Goal: Information Seeking & Learning: Check status

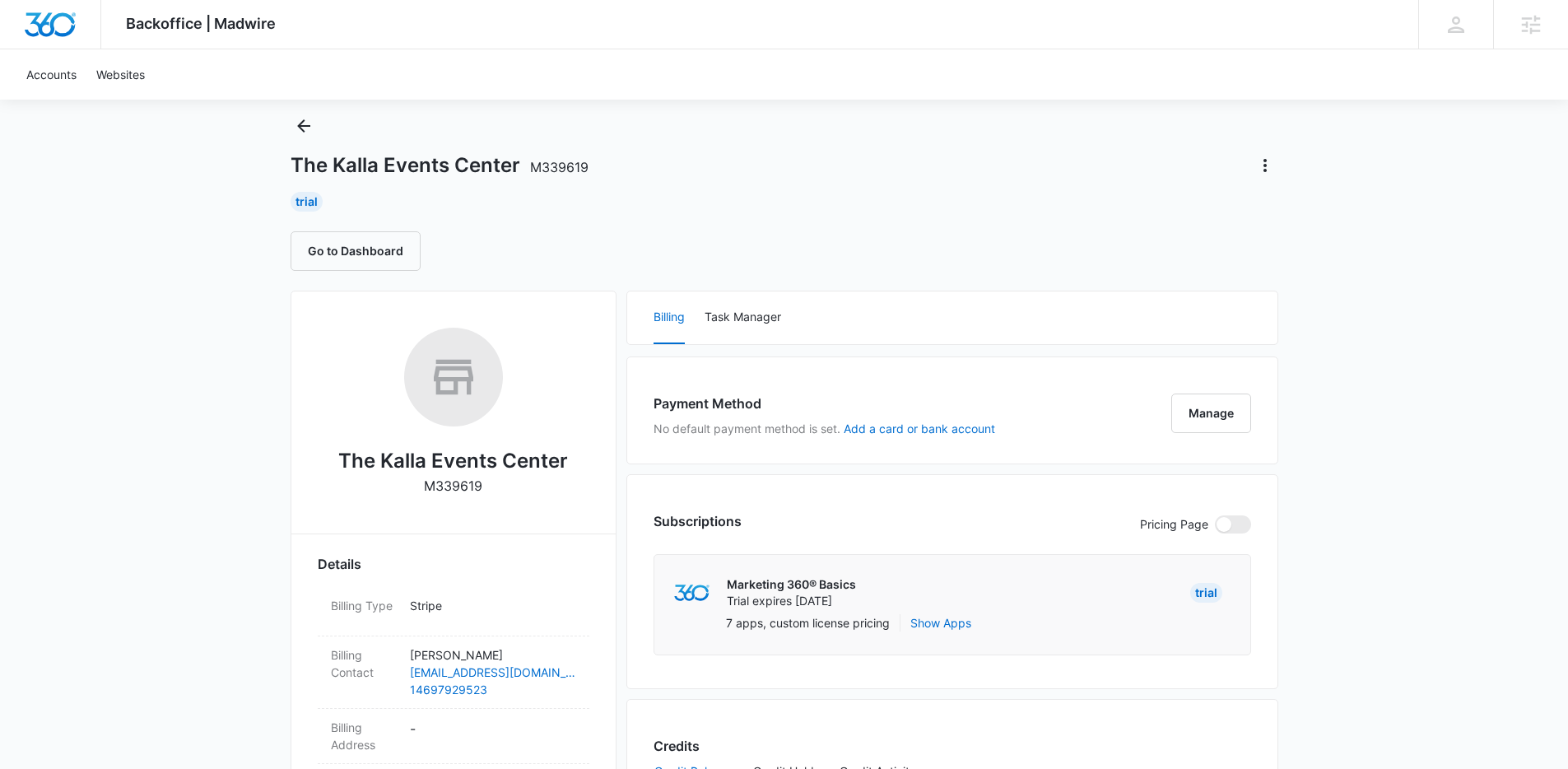
scroll to position [403, 0]
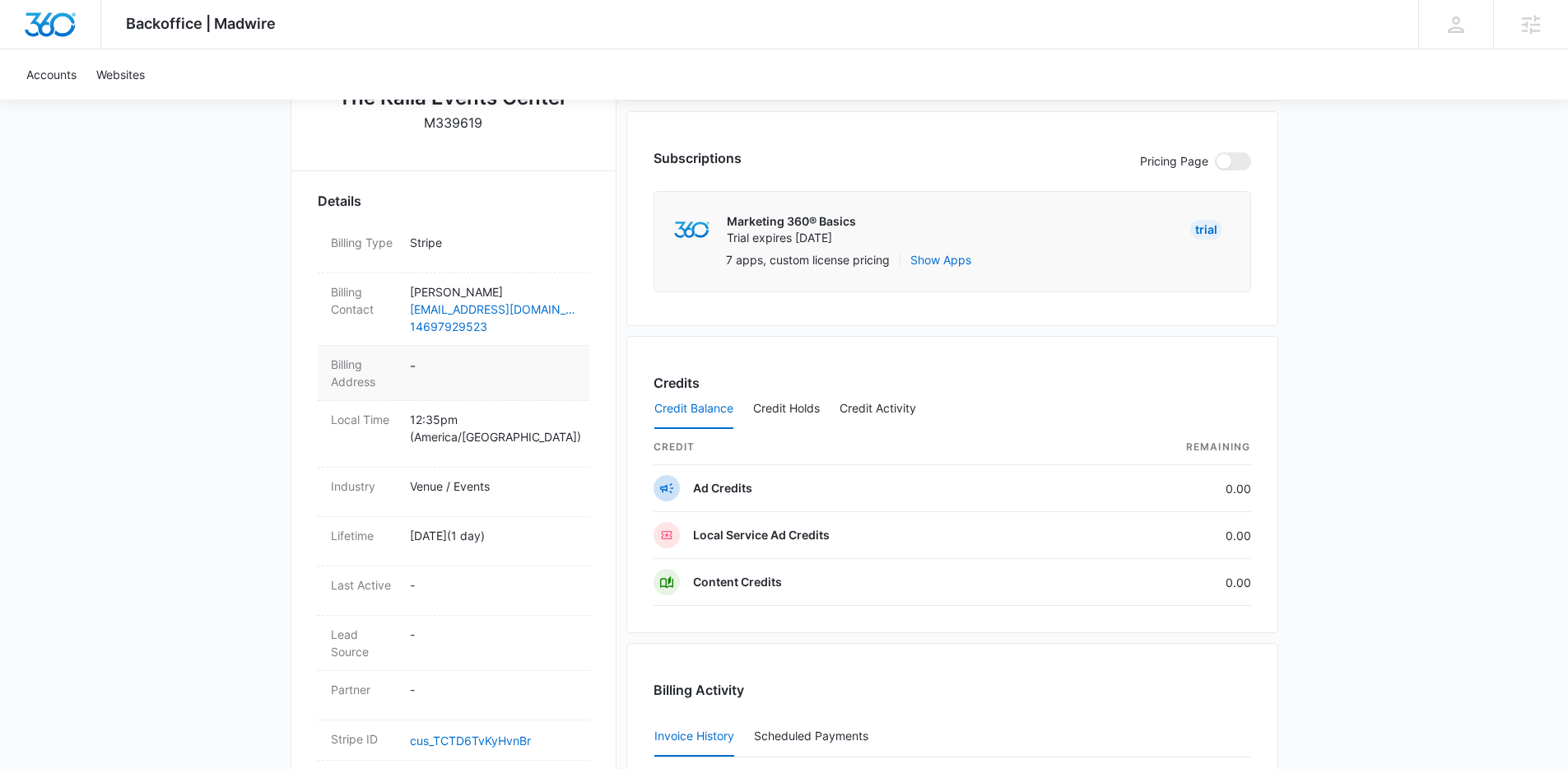
click at [437, 356] on dd "-" at bounding box center [493, 373] width 166 height 35
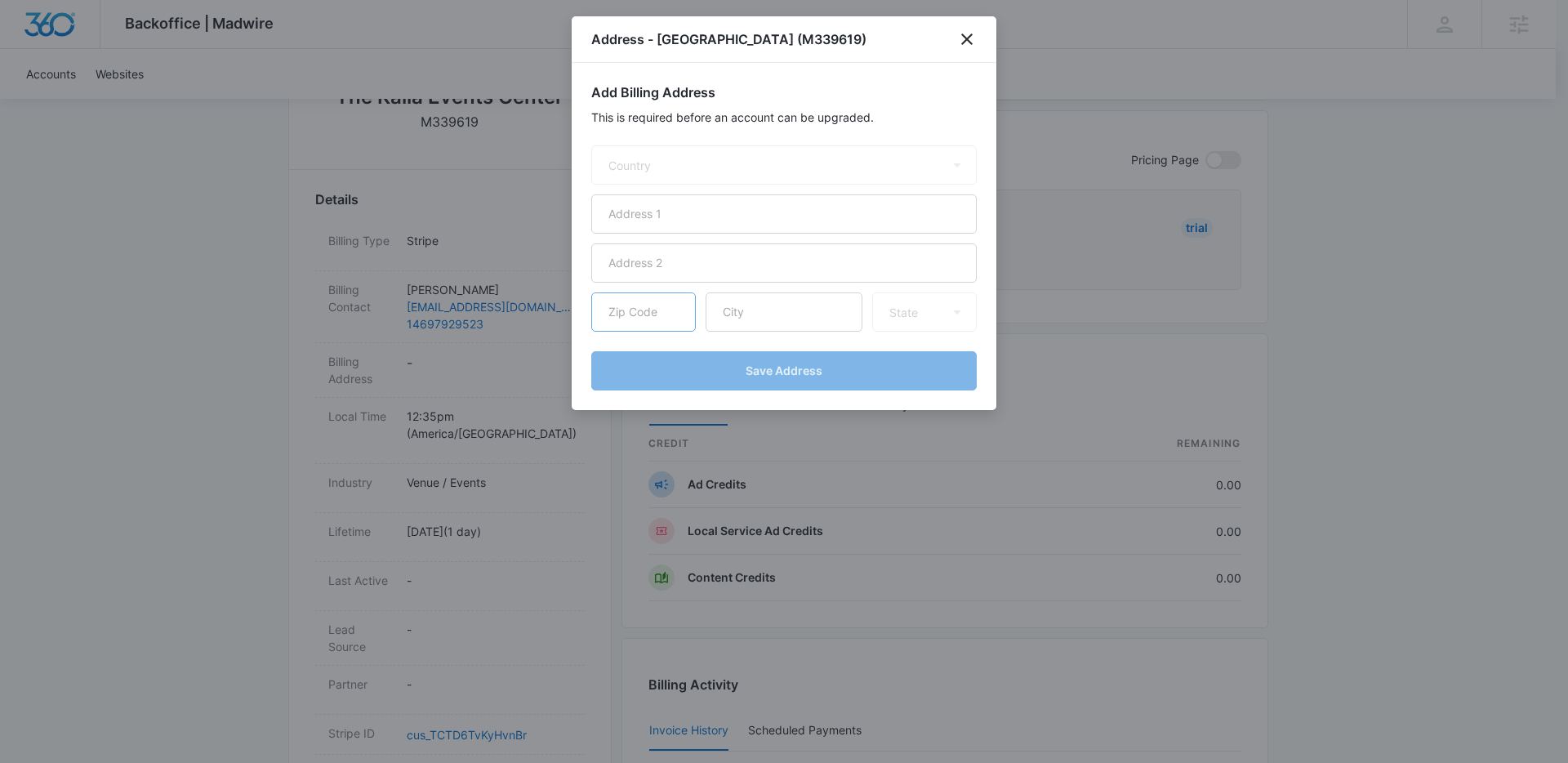
select select "US"
click at [659, 217] on input "text" at bounding box center [784, 214] width 385 height 40
paste input "121 S Elm Street"
type input "121 S Elm Street"
click at [756, 309] on input "text" at bounding box center [784, 312] width 156 height 40
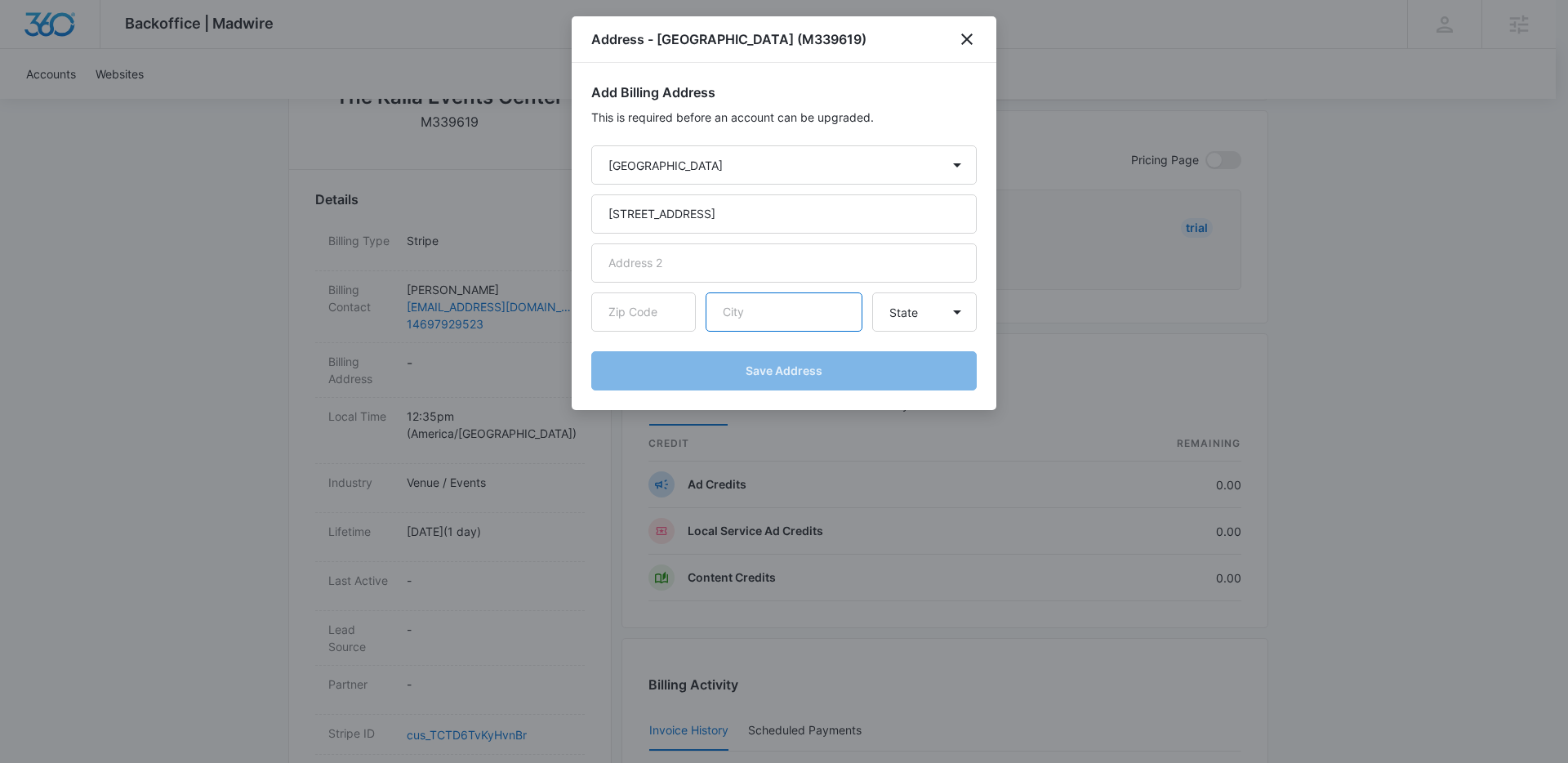
paste input "Keller"
type input "Keller"
click at [927, 317] on select "State Alaska Alabama Arkansas American Samoa Arizona California Colorado Connec…" at bounding box center [924, 312] width 105 height 40
select select "TX"
click at [872, 293] on select "State Alaska Alabama Arkansas American Samoa Arizona California Colorado Connec…" at bounding box center [924, 312] width 105 height 40
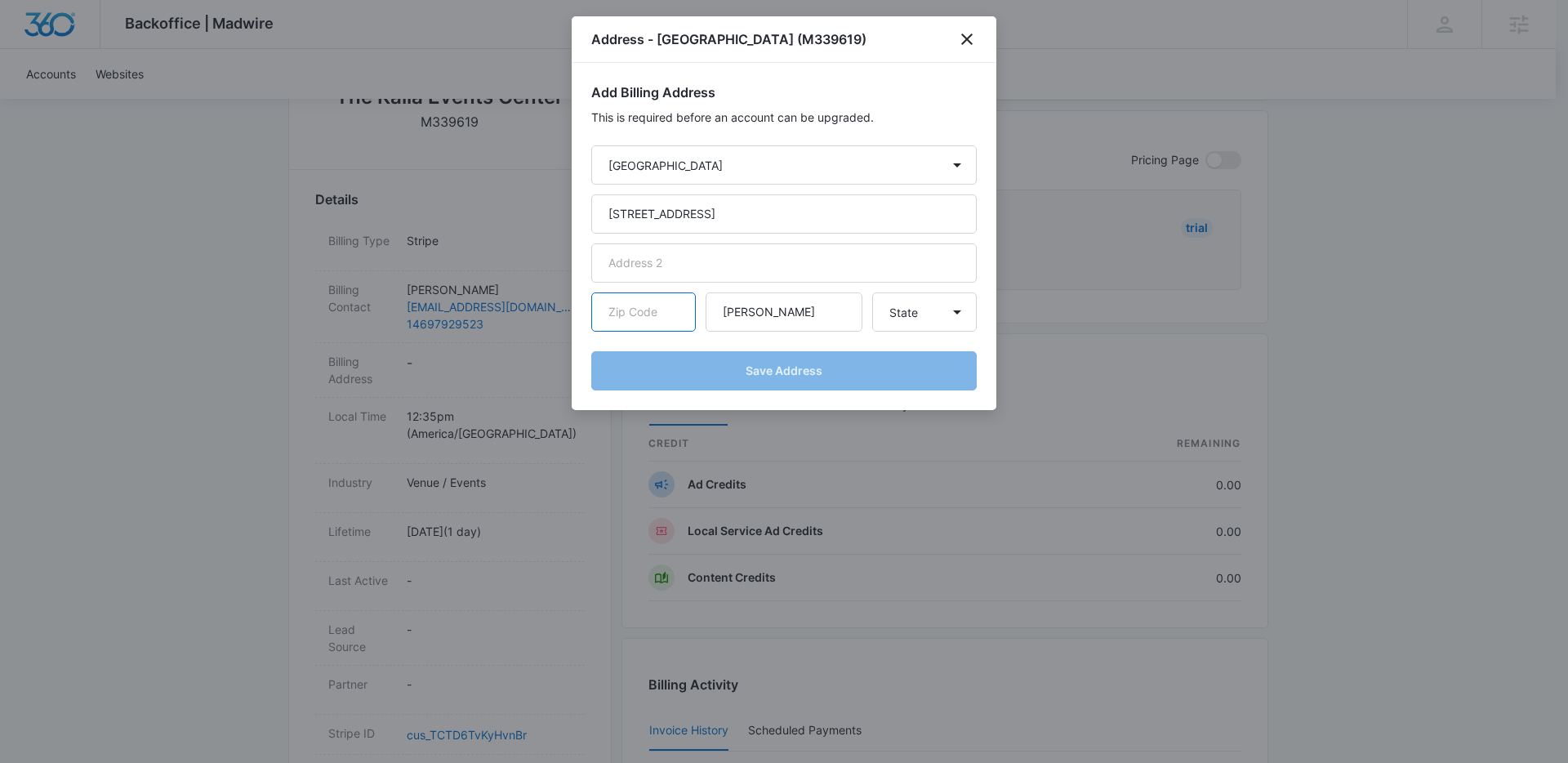
click at [665, 323] on input "text" at bounding box center [643, 312] width 105 height 40
paste input "76248"
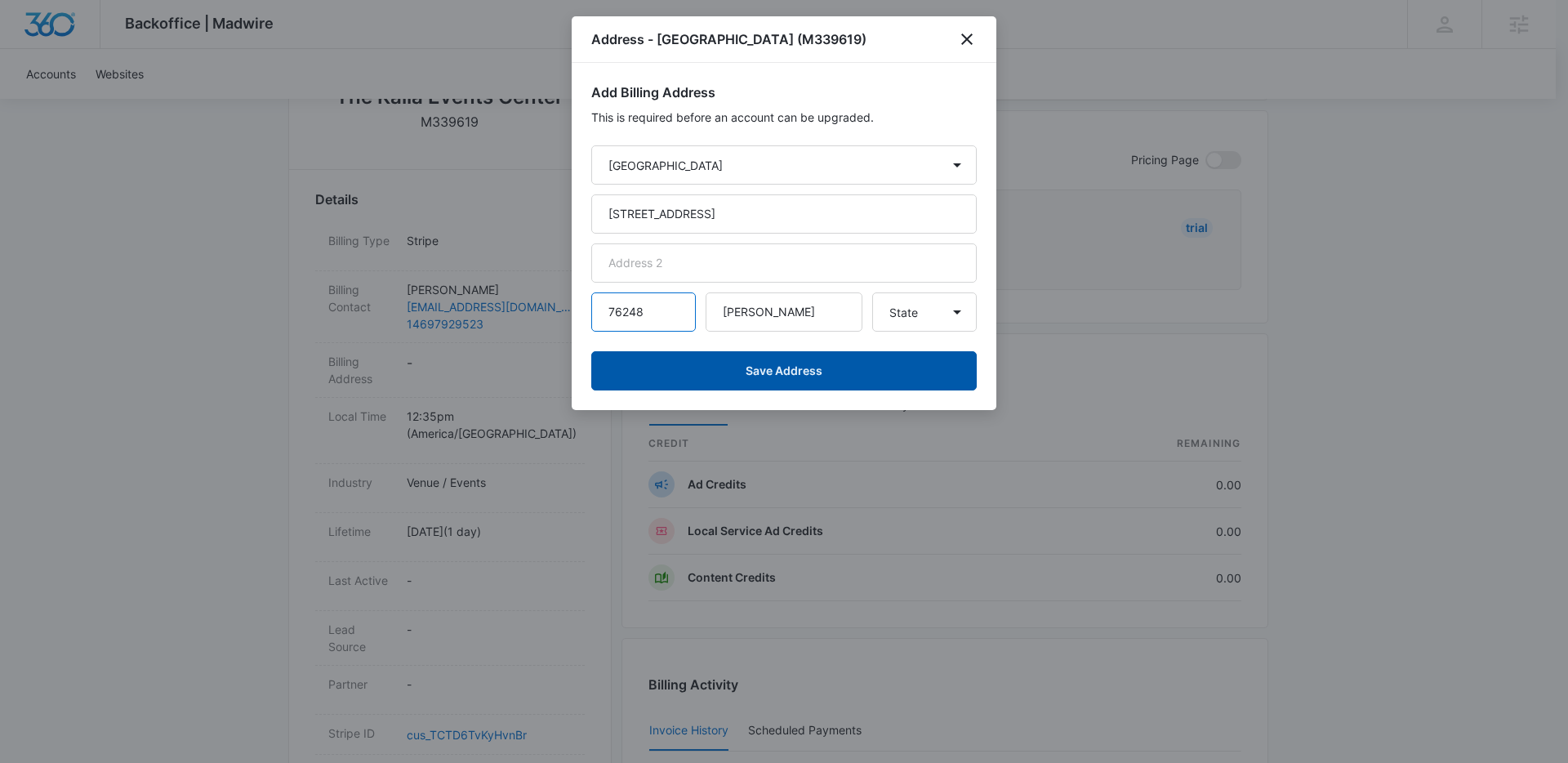
type input "76248"
click at [788, 371] on button "Save Address" at bounding box center [784, 371] width 385 height 40
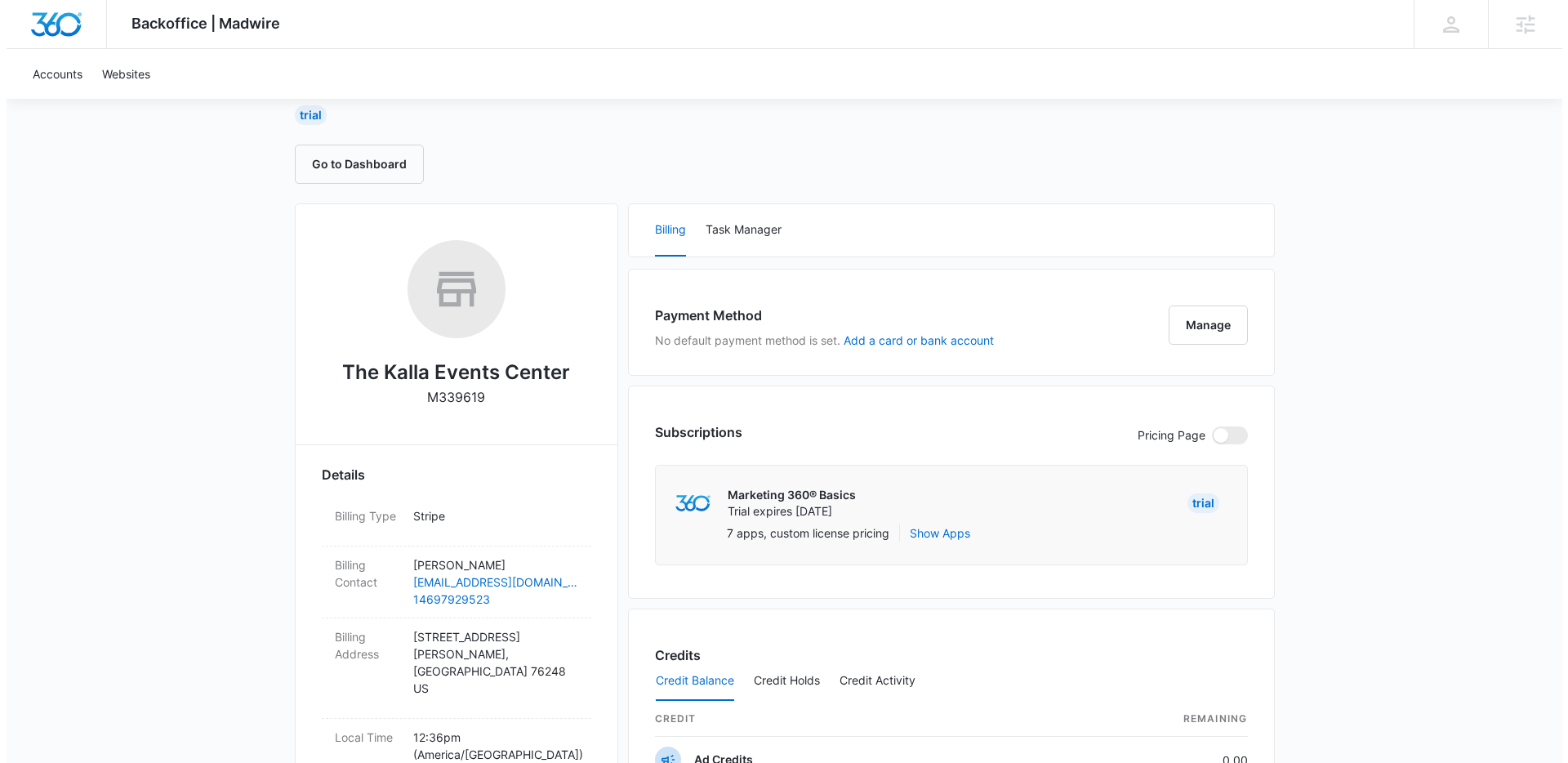
scroll to position [0, 0]
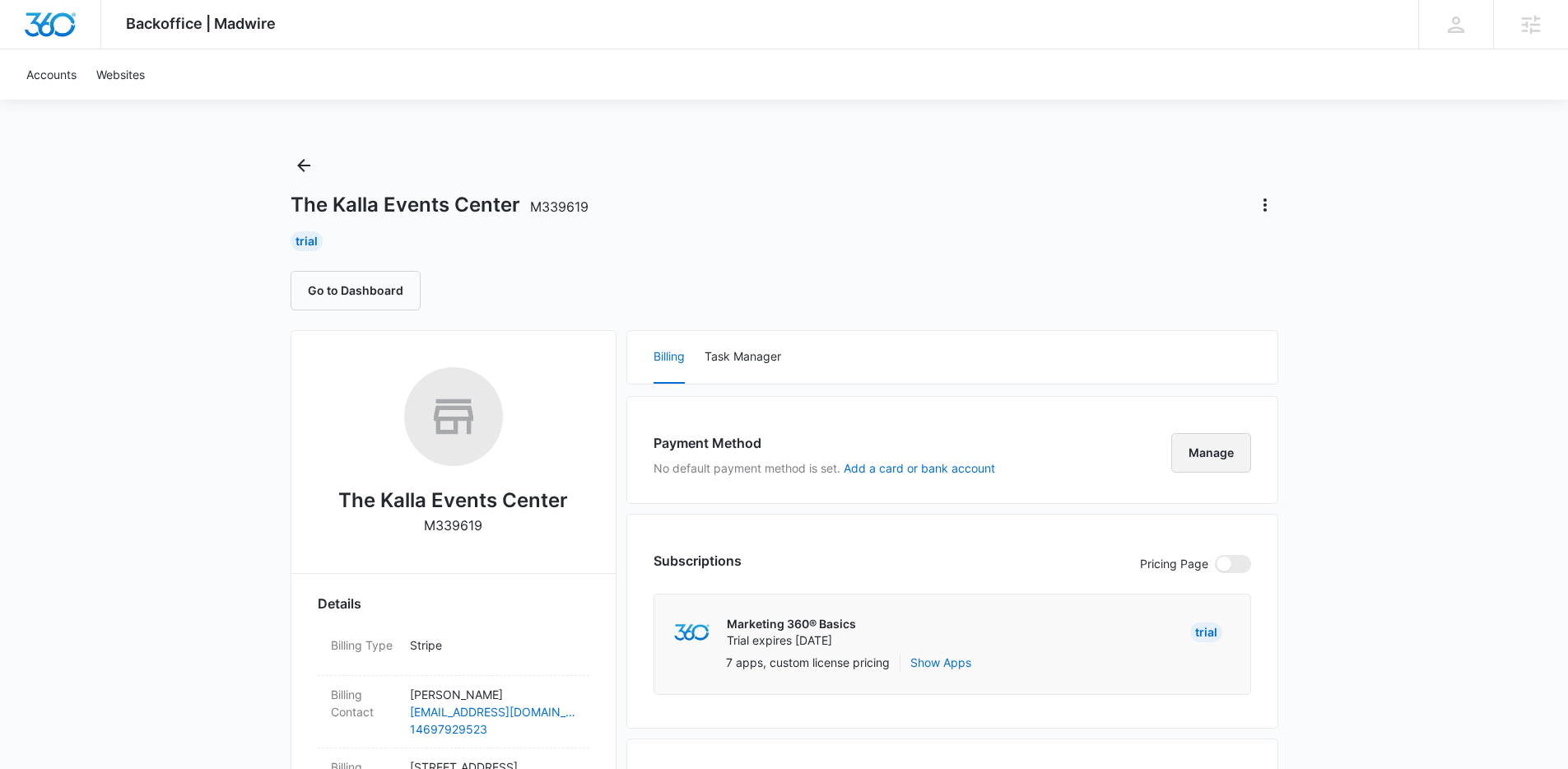
click at [1219, 438] on button "Manage" at bounding box center [1211, 453] width 80 height 40
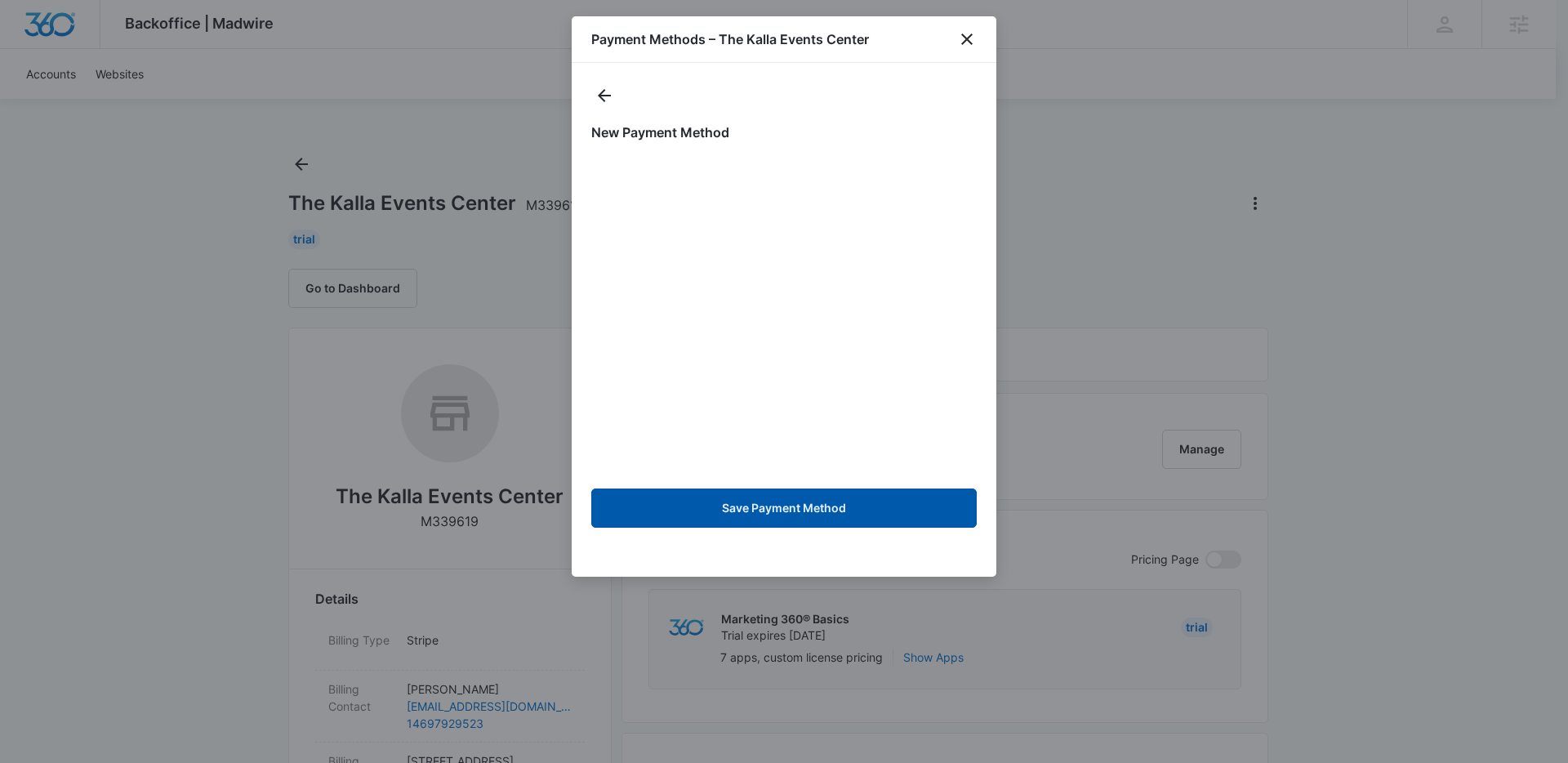
click at [794, 513] on button "Save Payment Method" at bounding box center [784, 508] width 385 height 40
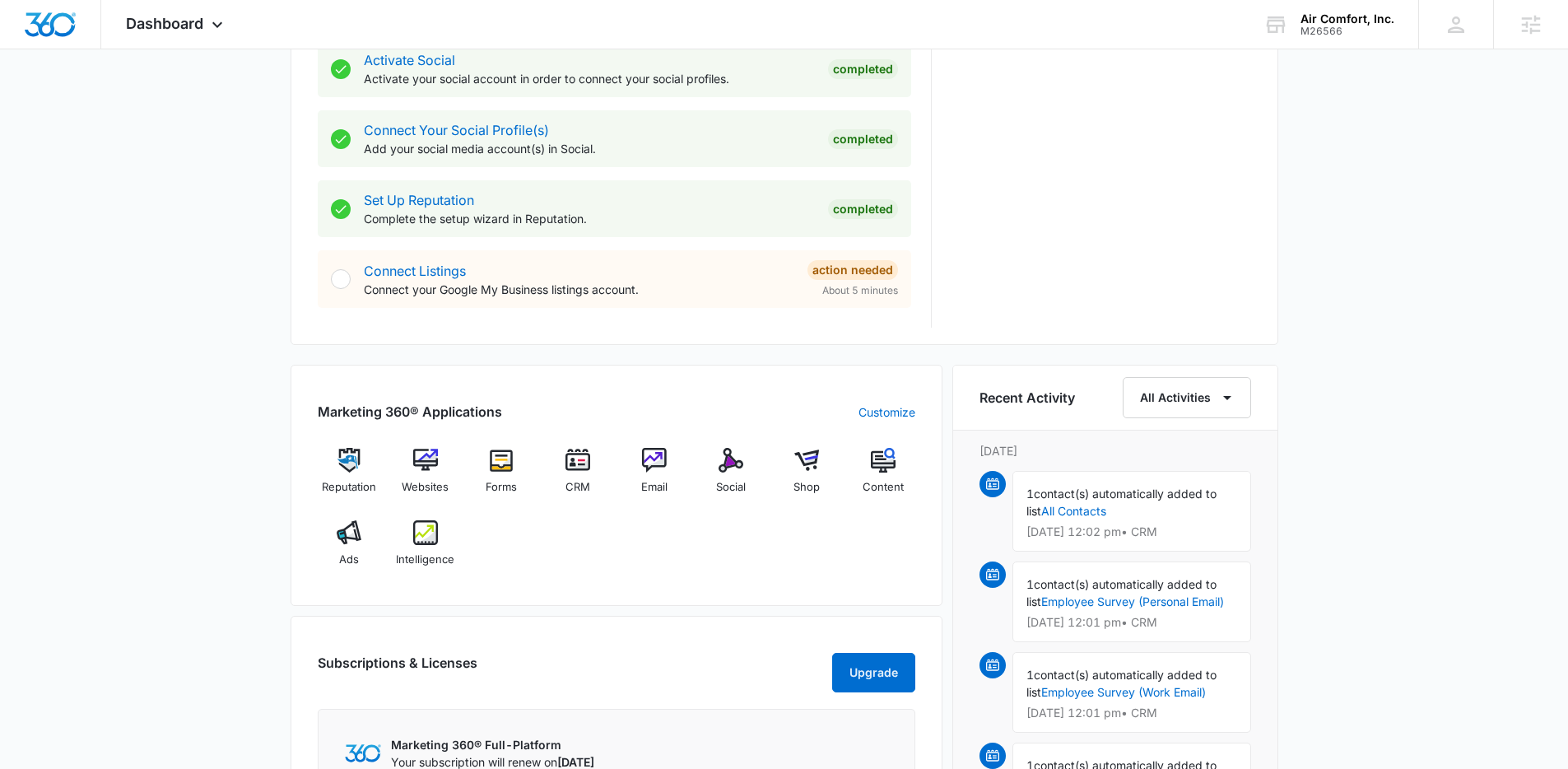
scroll to position [711, 0]
click at [414, 535] on img at bounding box center [426, 531] width 25 height 25
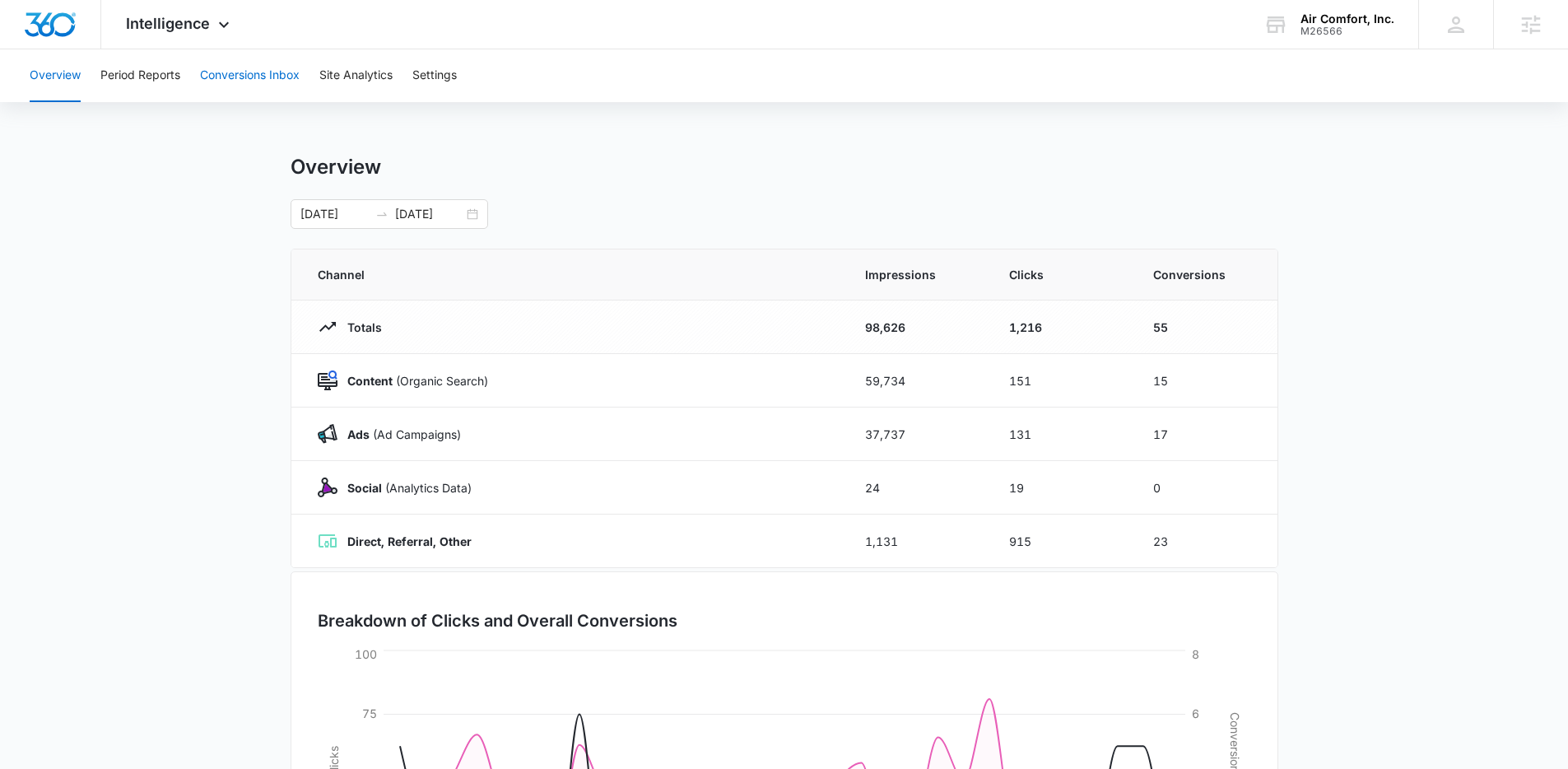
click at [277, 69] on button "Conversions Inbox" at bounding box center [250, 75] width 100 height 52
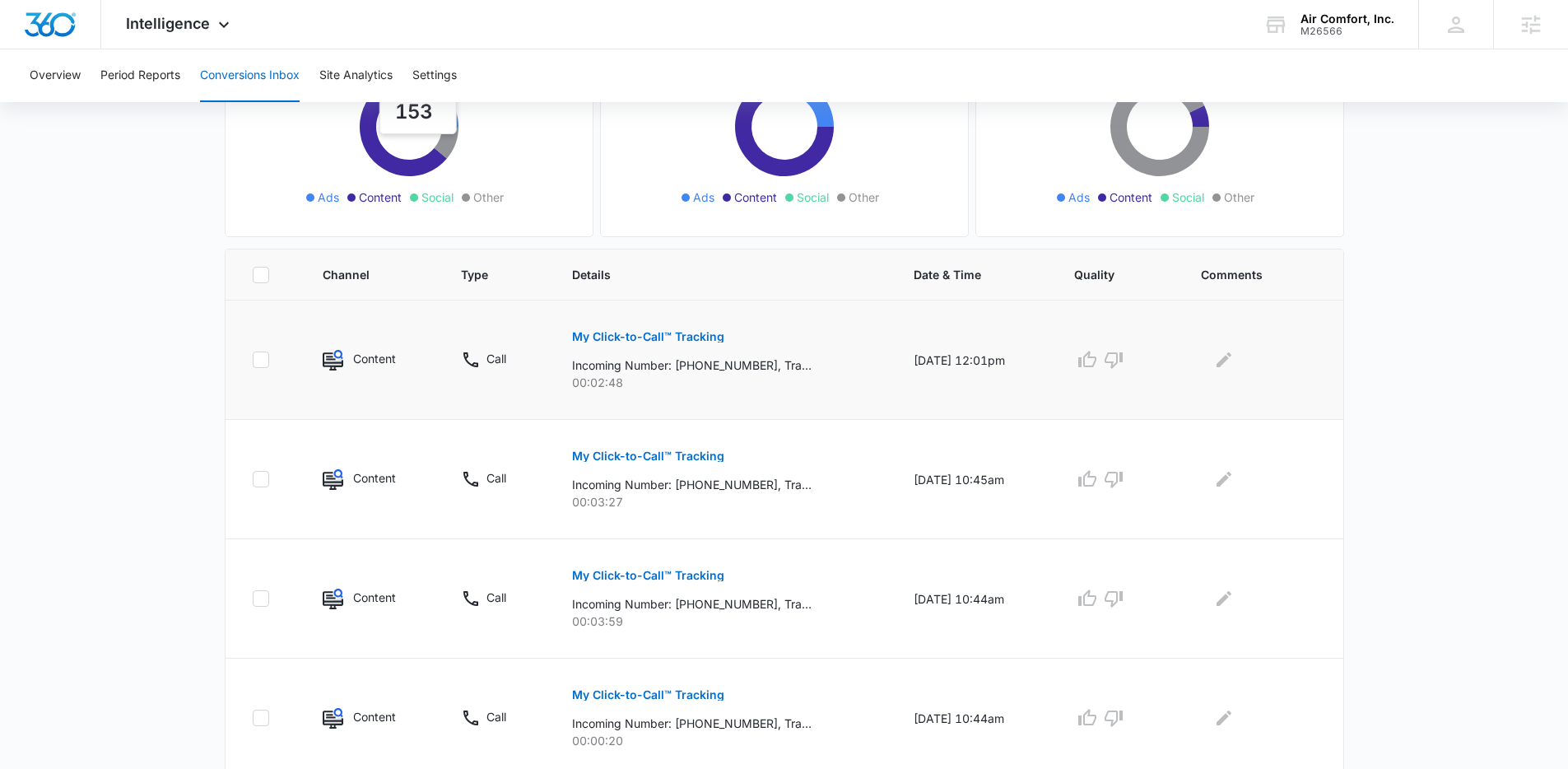
scroll to position [233, 0]
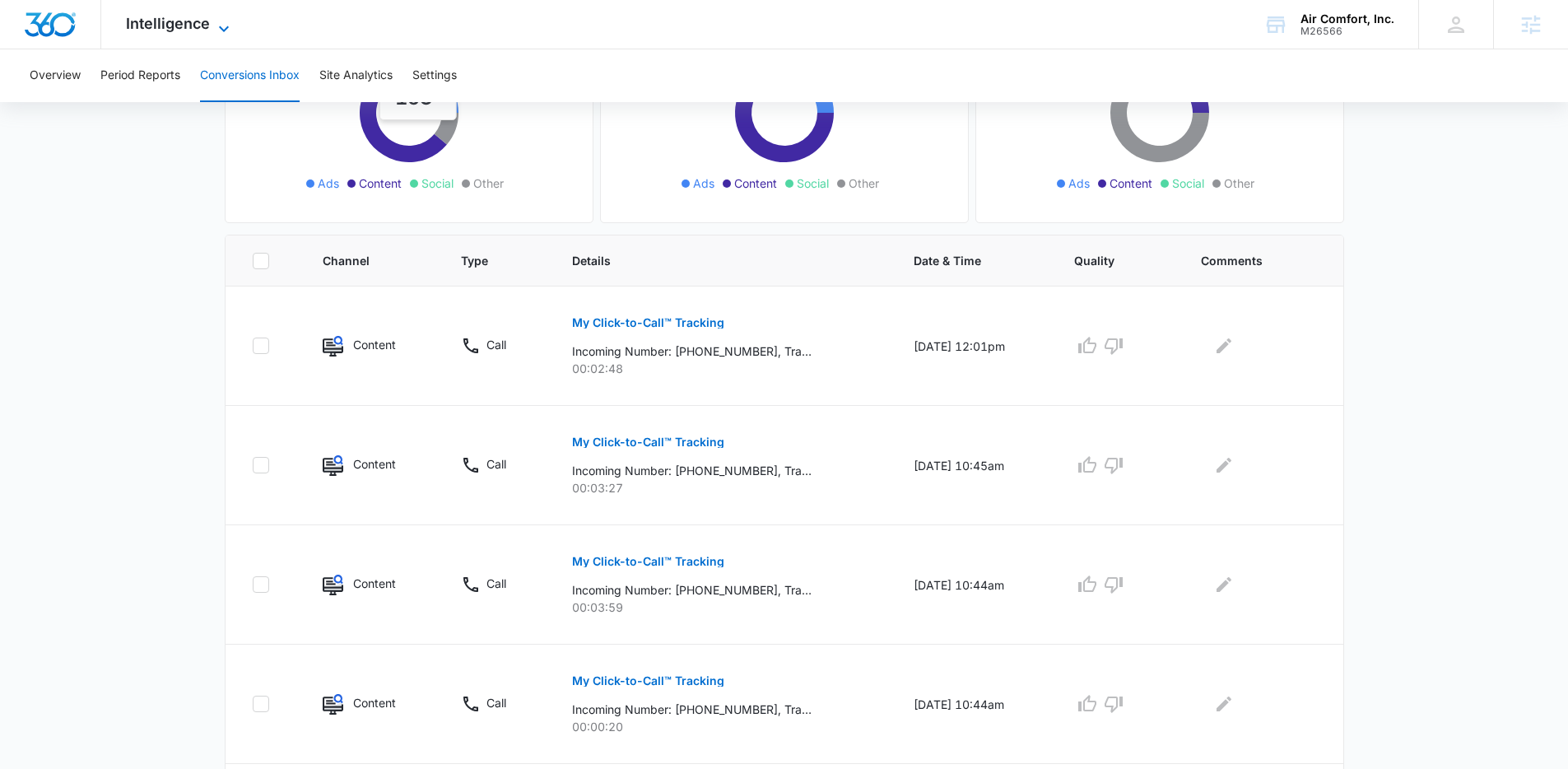
click at [205, 27] on span "Intelligence" at bounding box center [168, 23] width 84 height 17
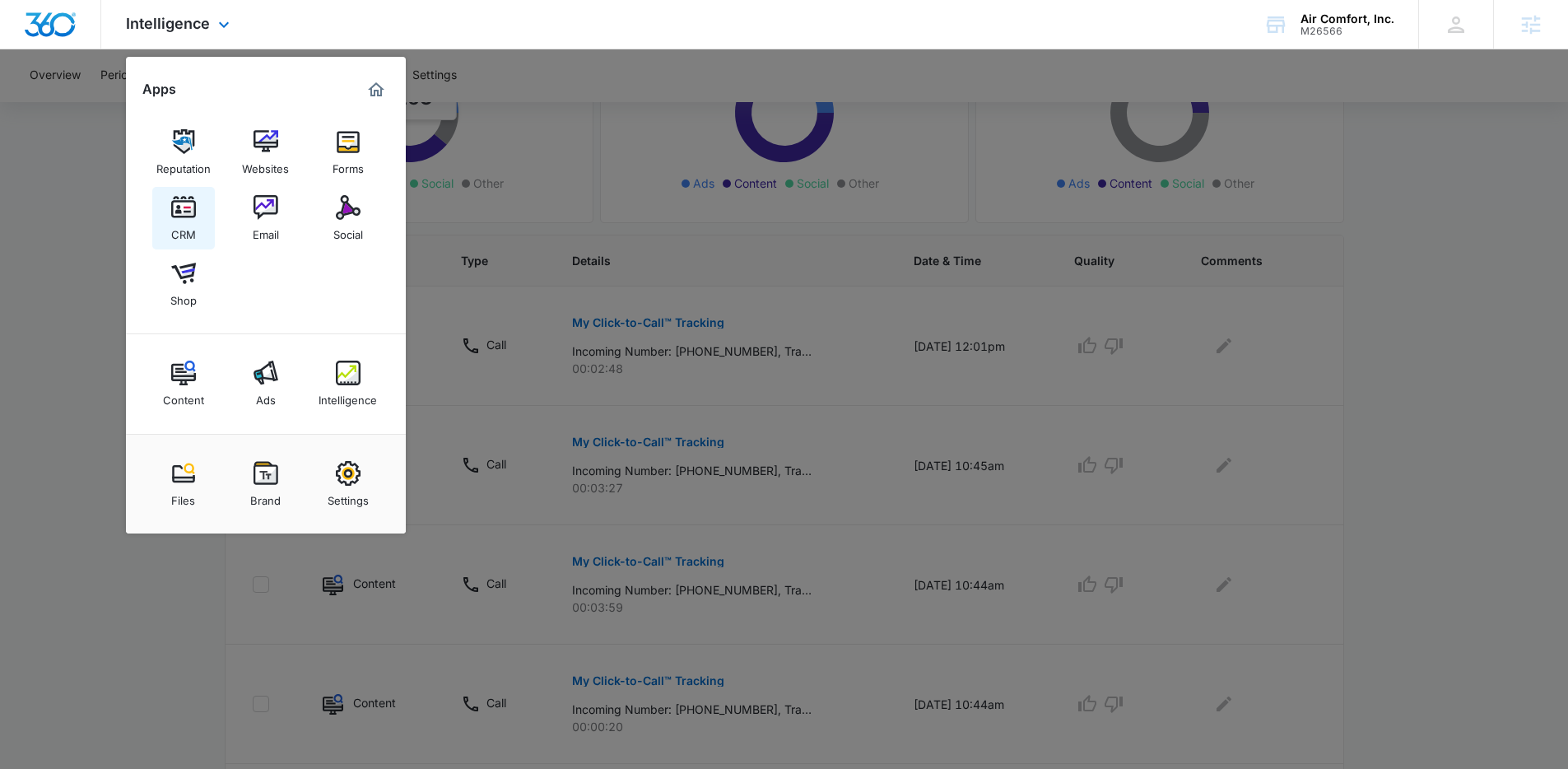
click at [188, 209] on img at bounding box center [183, 208] width 25 height 25
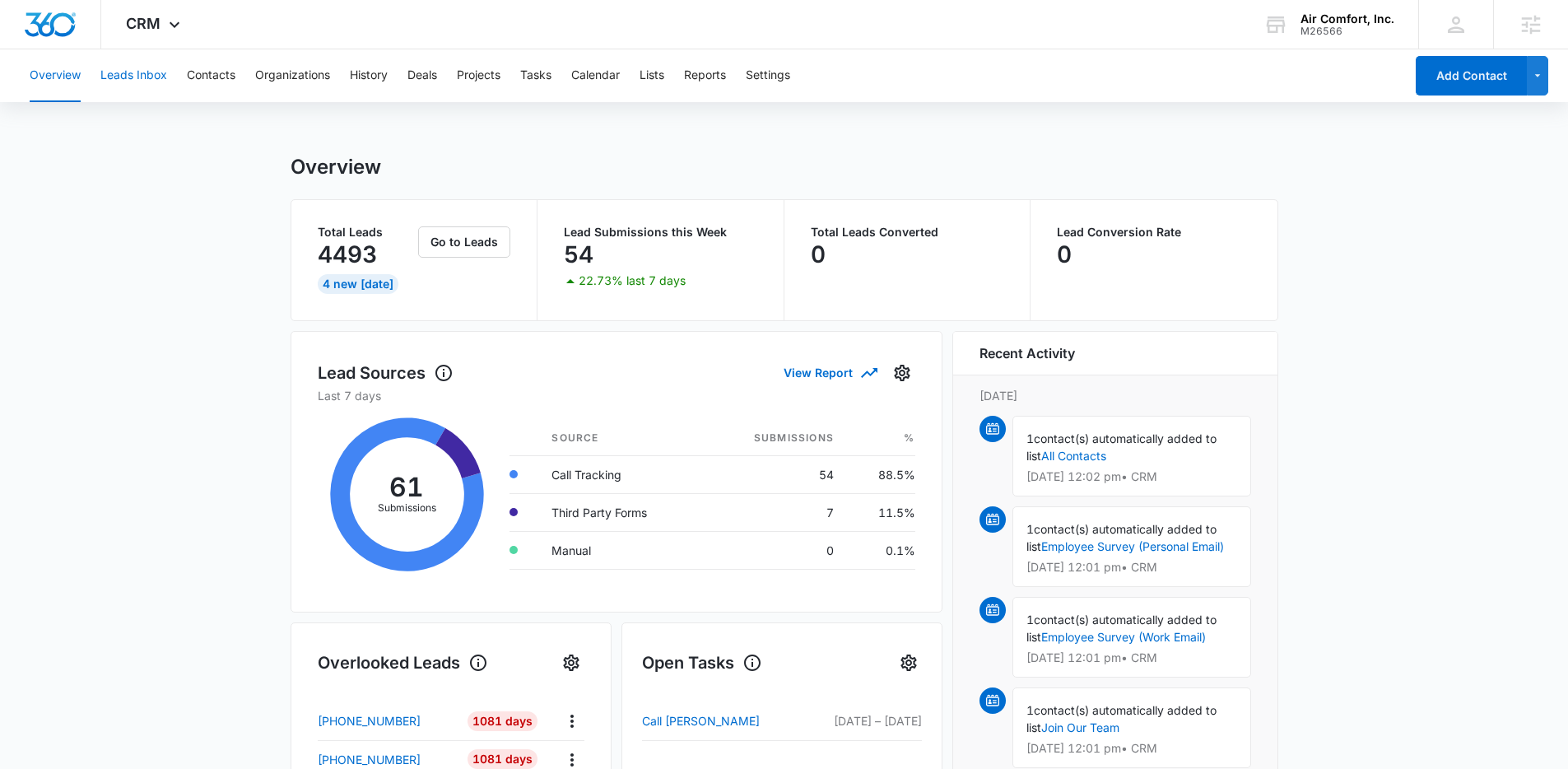
click at [144, 78] on button "Leads Inbox" at bounding box center [134, 75] width 66 height 52
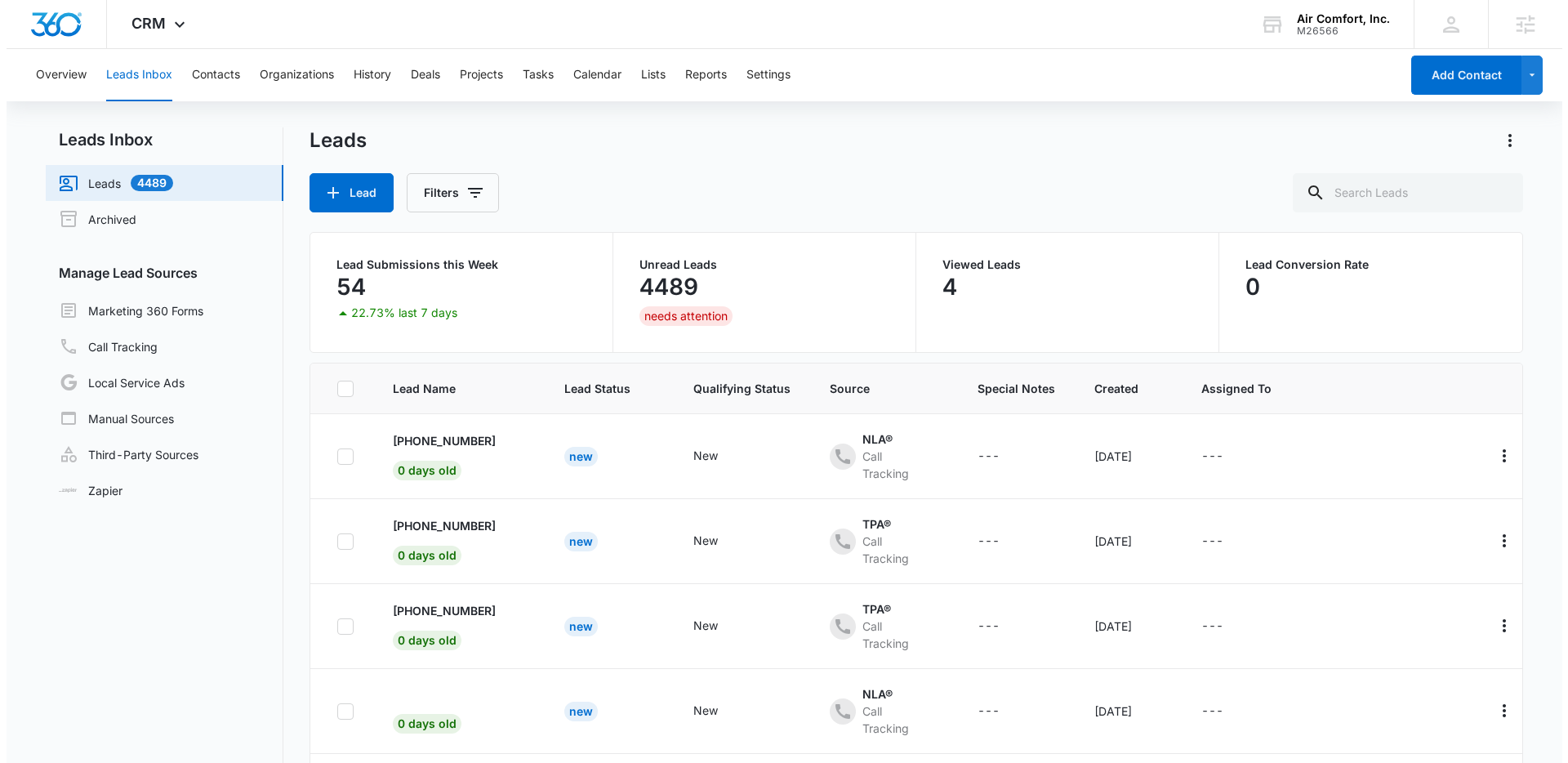
scroll to position [3, 0]
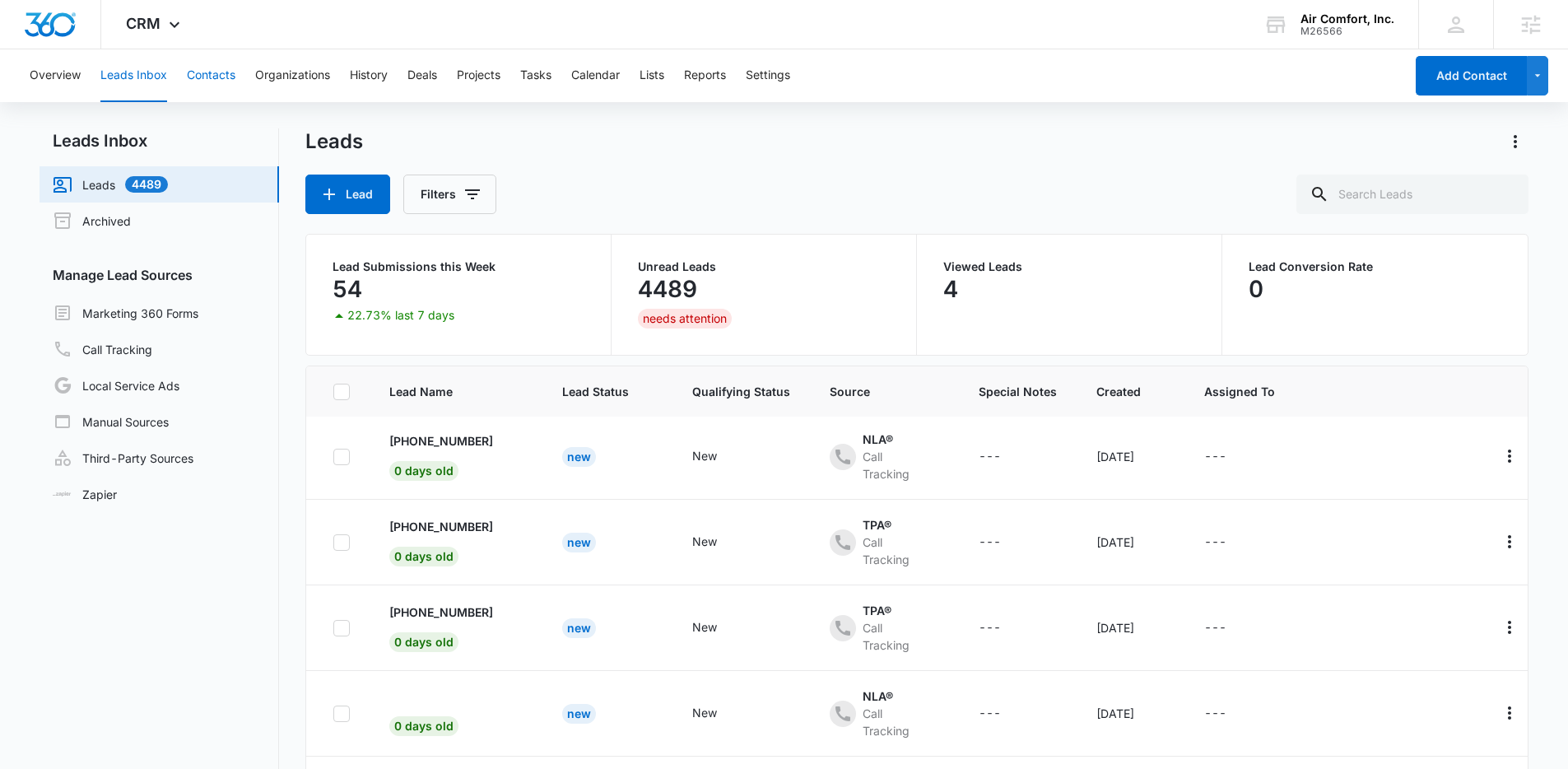
click at [226, 77] on button "Contacts" at bounding box center [211, 75] width 48 height 52
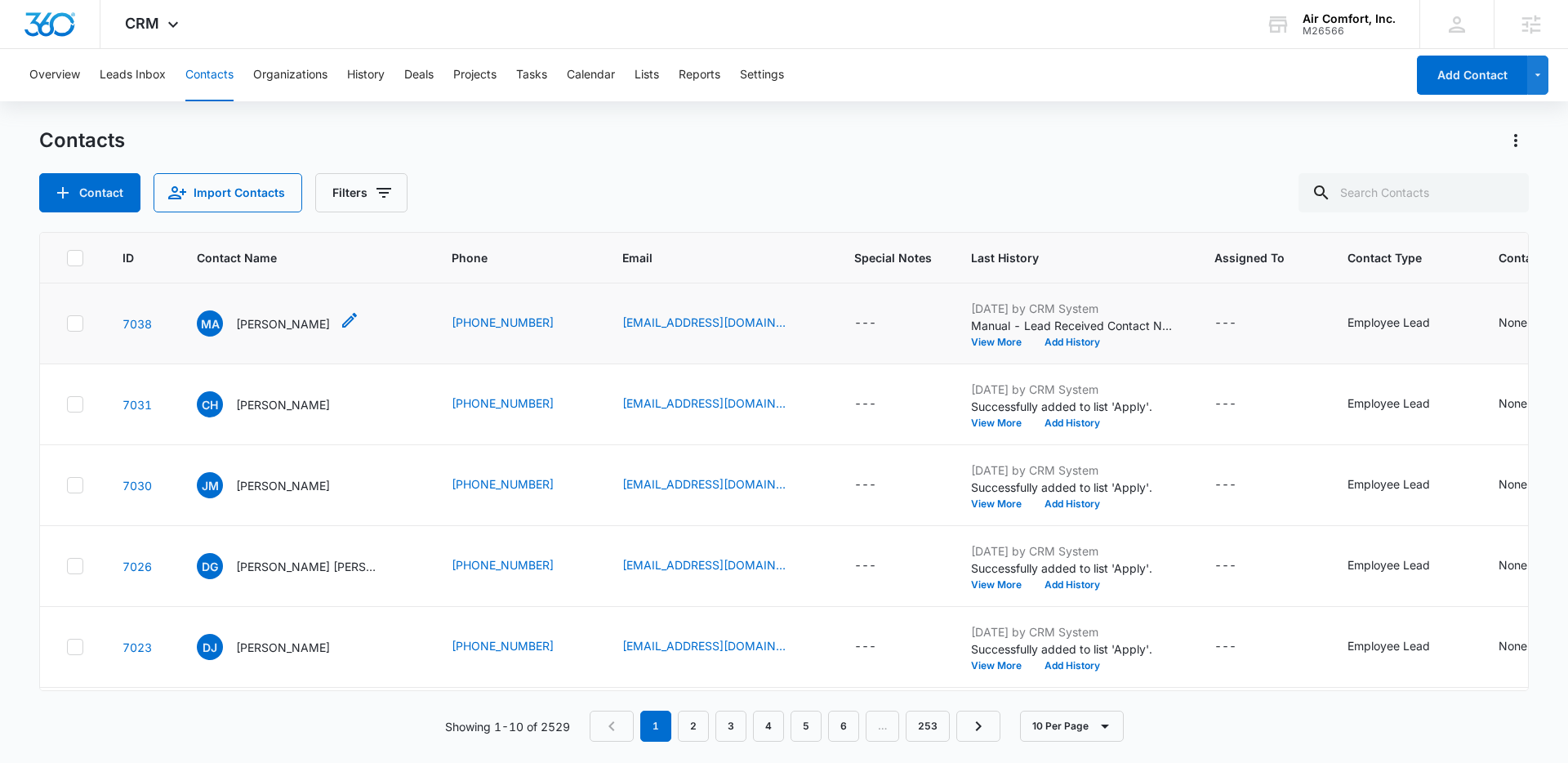
click at [320, 318] on div "MA [PERSON_NAME]" at bounding box center [278, 324] width 162 height 26
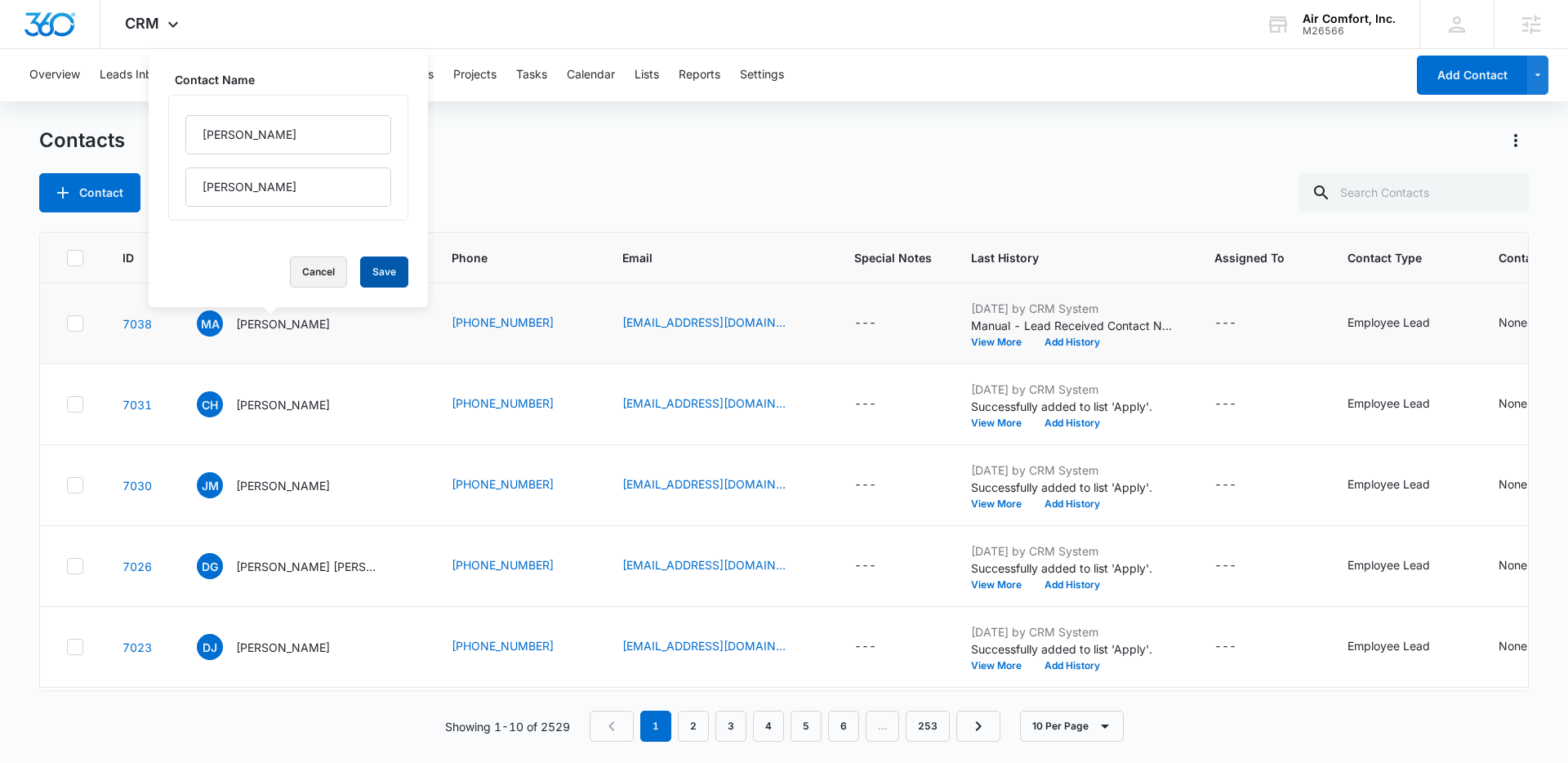
click at [290, 279] on button "Cancel" at bounding box center [318, 272] width 57 height 31
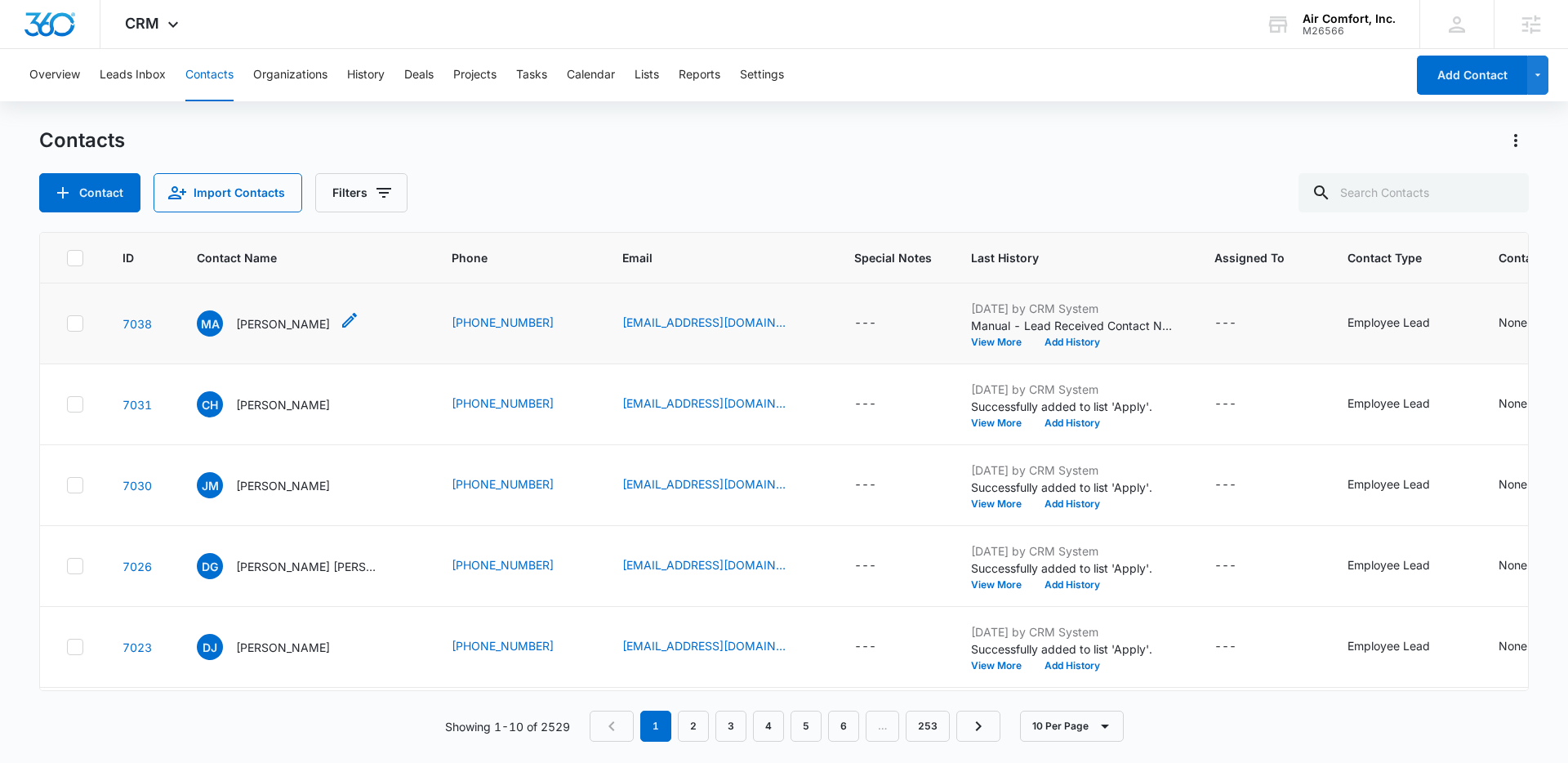
click at [284, 327] on p "Martin Aguayo" at bounding box center [283, 324] width 94 height 17
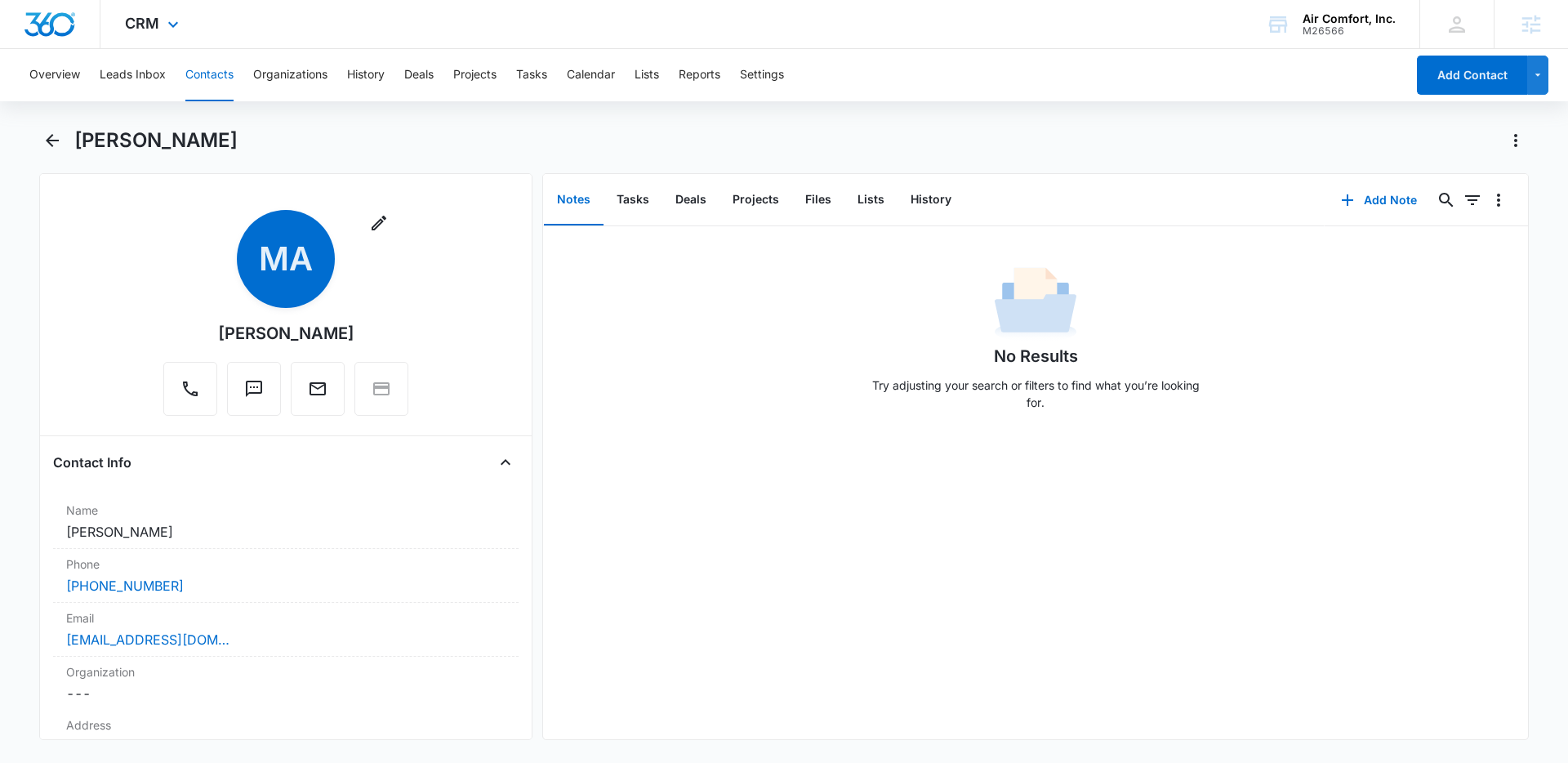
click at [57, 21] on img "Dashboard" at bounding box center [49, 25] width 52 height 25
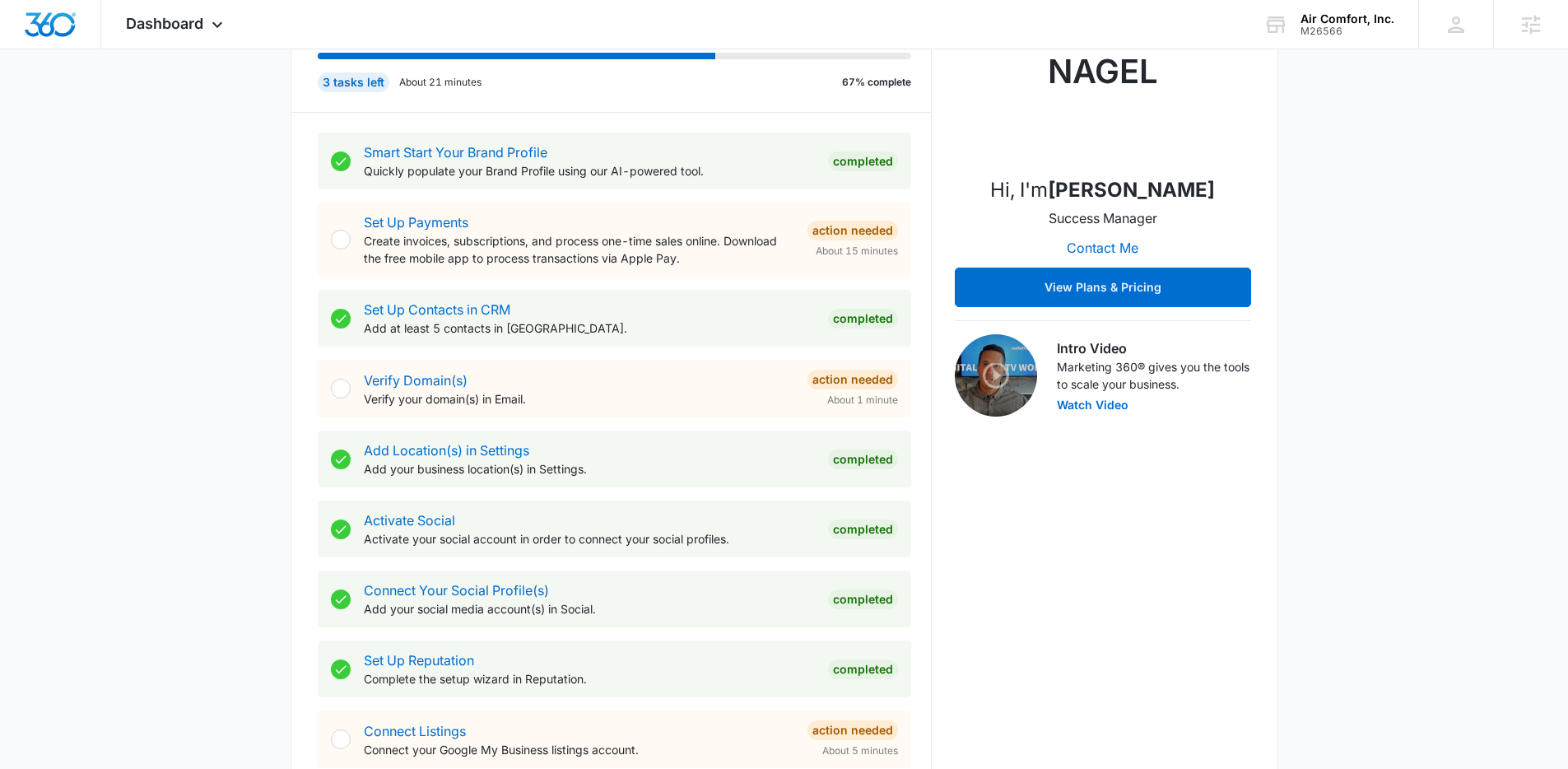
scroll to position [748, 0]
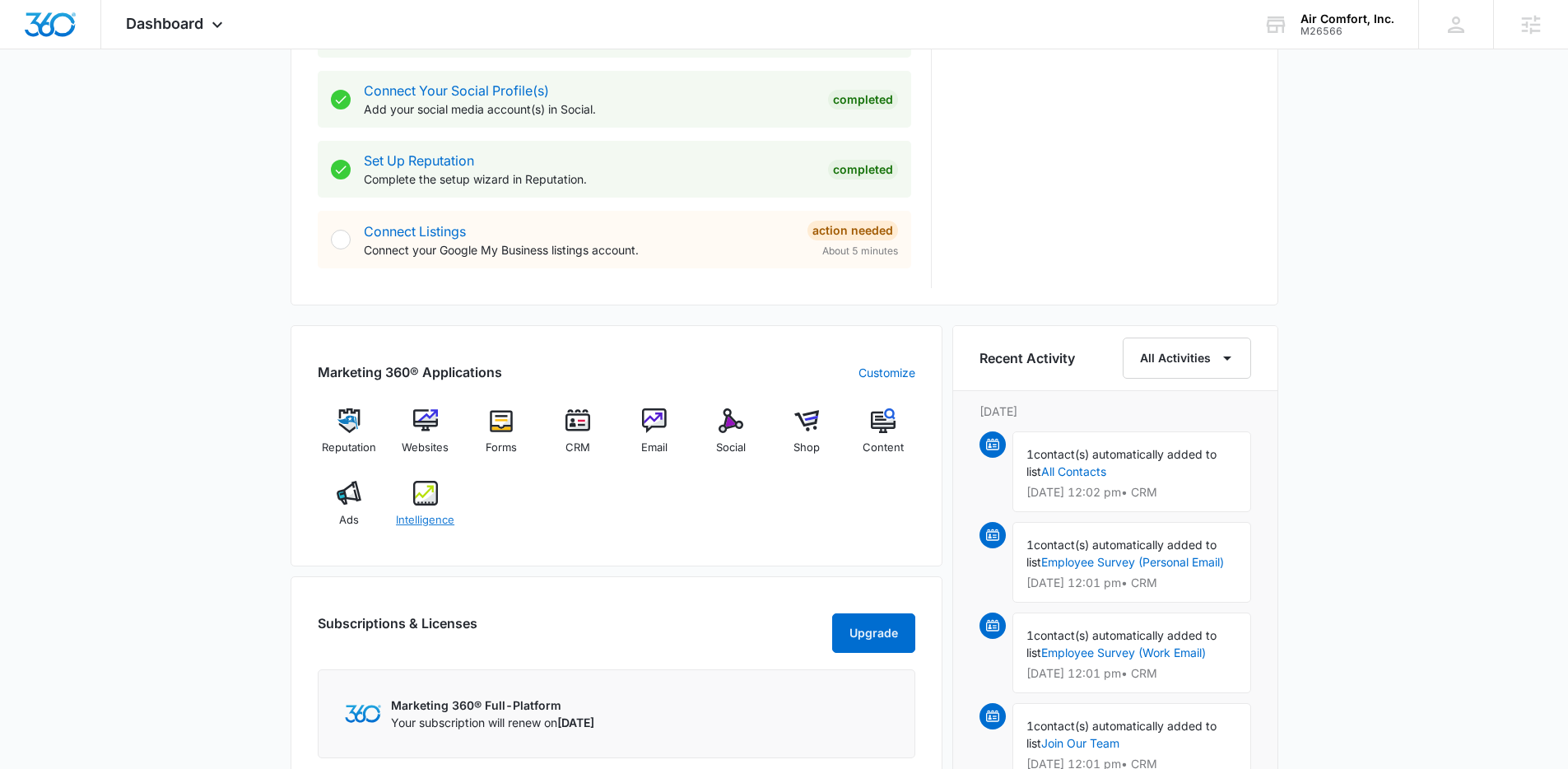
click at [428, 506] on div "Intelligence" at bounding box center [425, 510] width 63 height 59
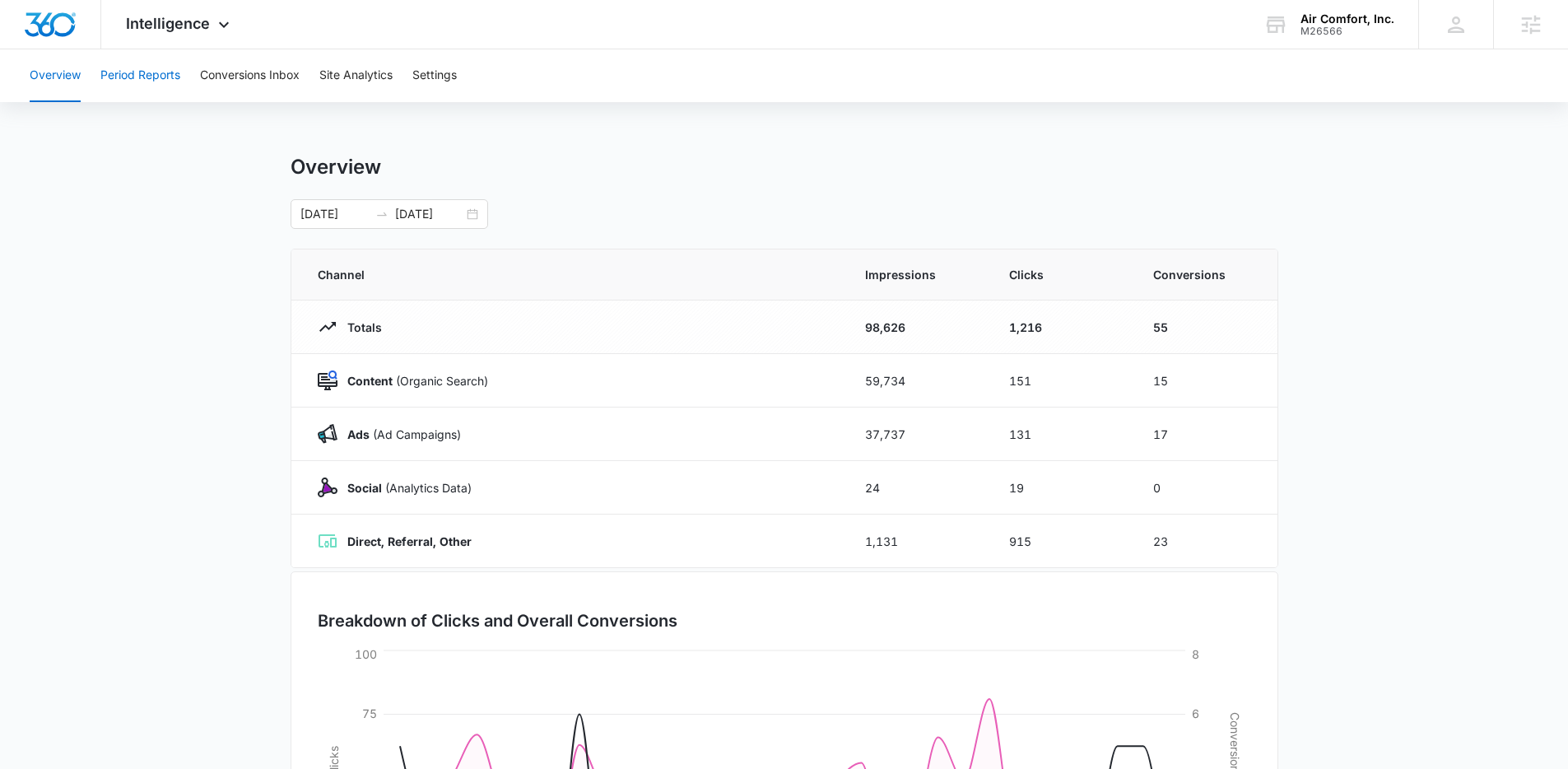
click at [153, 73] on button "Period Reports" at bounding box center [140, 75] width 80 height 52
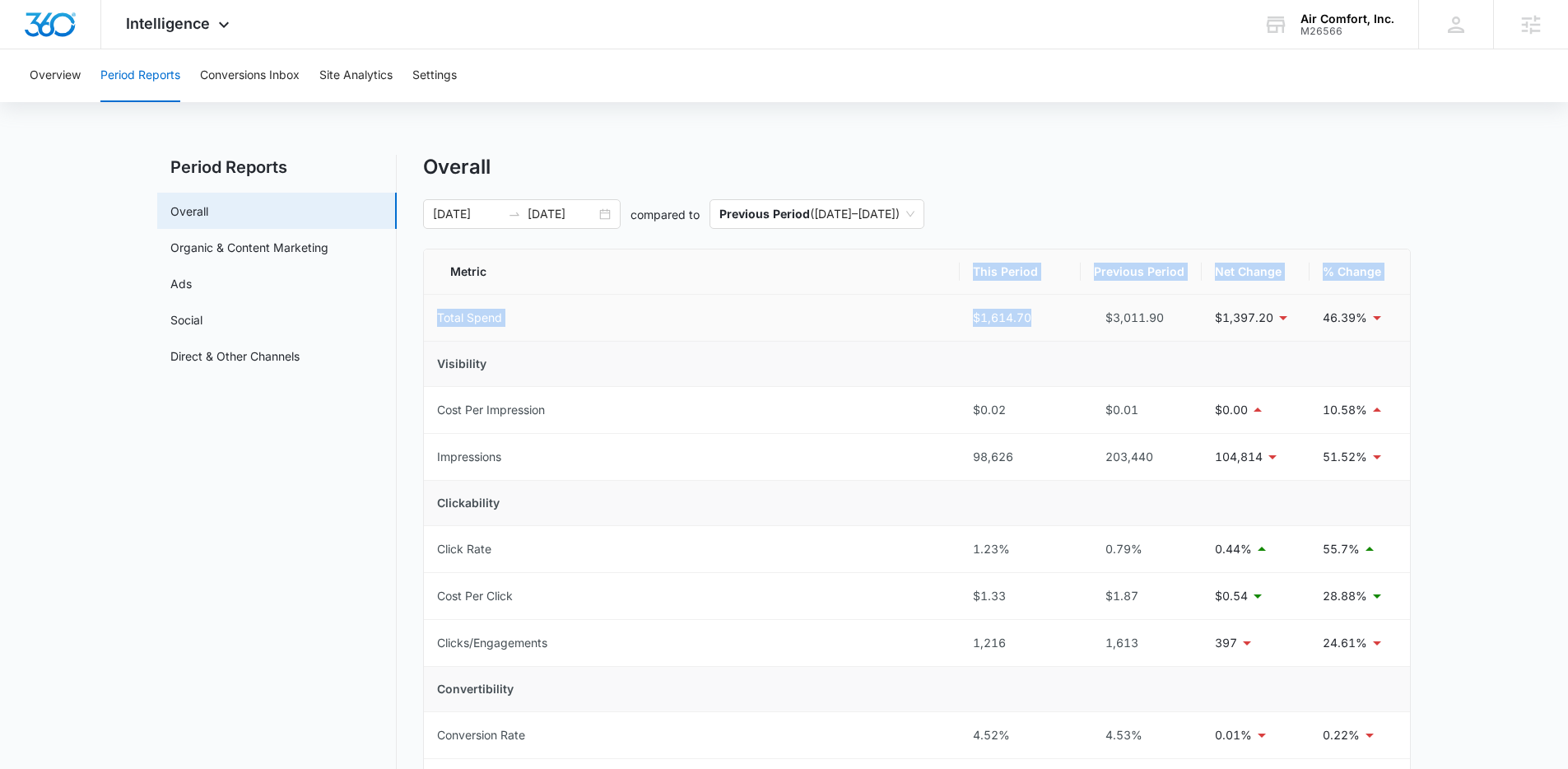
drag, startPoint x: 965, startPoint y: 274, endPoint x: 1059, endPoint y: 340, distance: 114.9
click at [1052, 328] on td "$1,614.70" at bounding box center [1020, 318] width 121 height 47
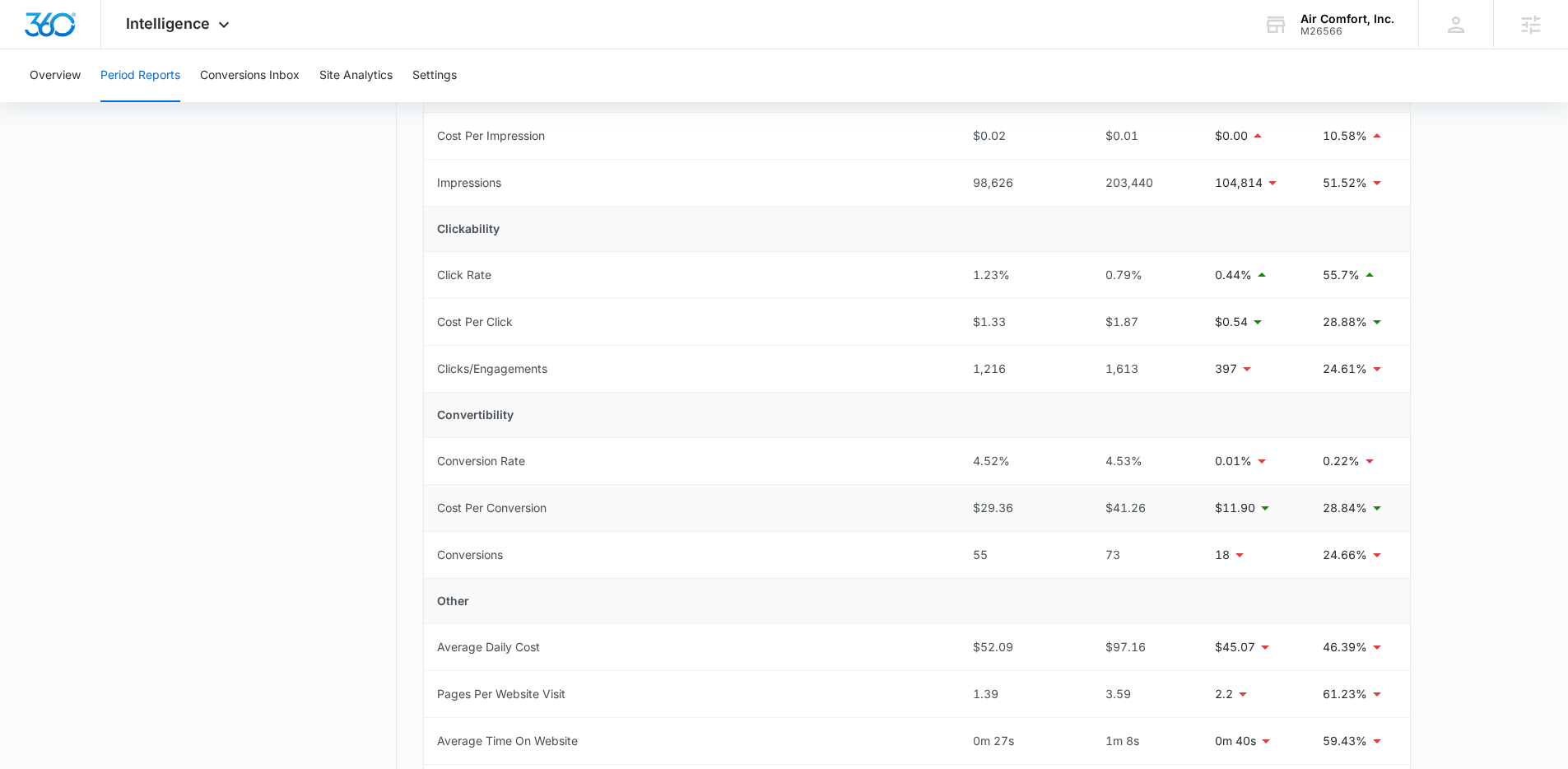
scroll to position [307, 0]
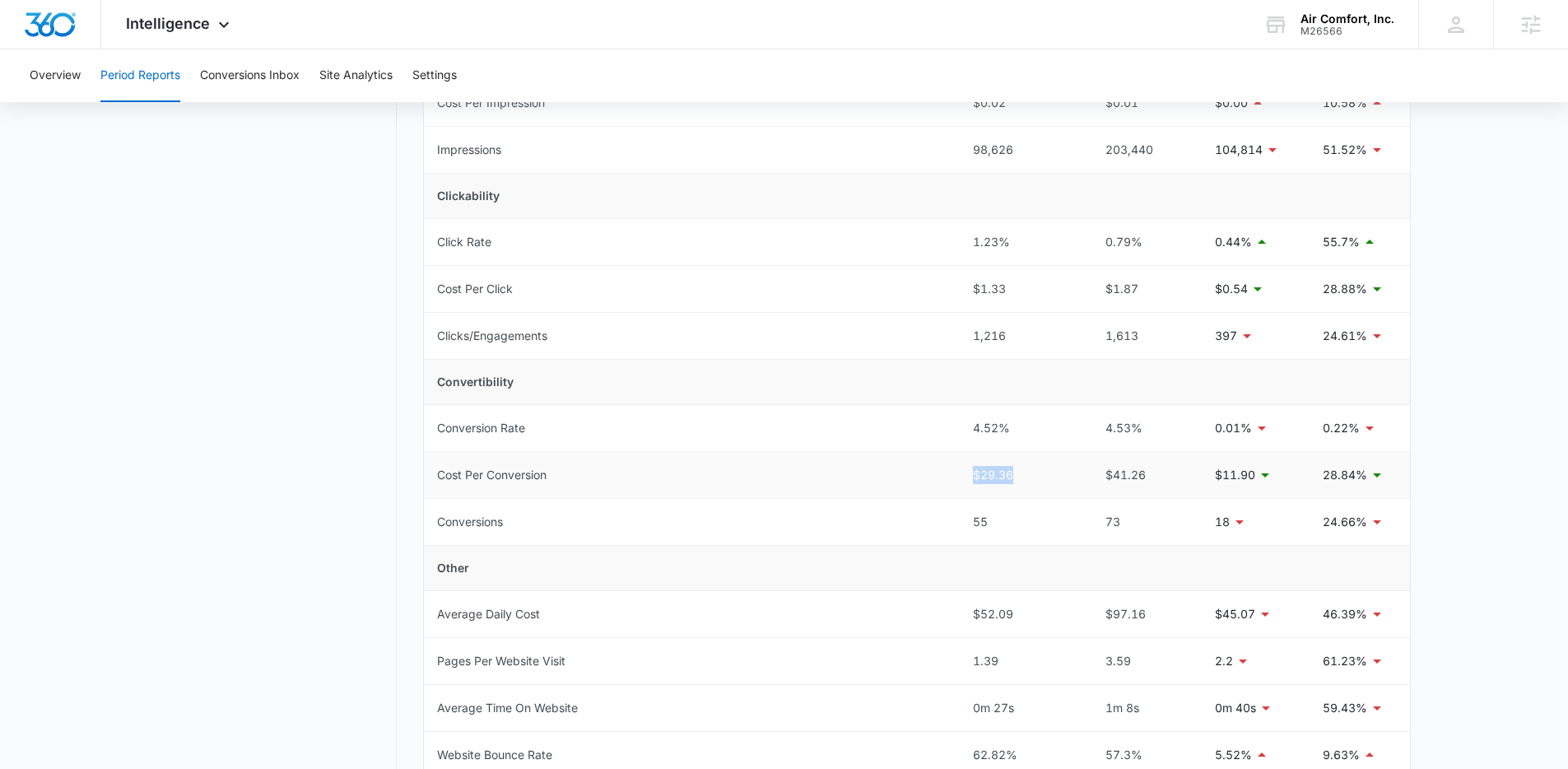
drag, startPoint x: 950, startPoint y: 471, endPoint x: 1043, endPoint y: 470, distance: 93.0
click at [1043, 470] on tr "Cost Per Conversion $29.36 $41.26 $11.90 28.84%" at bounding box center [917, 475] width 986 height 47
drag, startPoint x: 964, startPoint y: 517, endPoint x: 1021, endPoint y: 522, distance: 57.2
click at [1021, 522] on td "55" at bounding box center [1020, 522] width 121 height 47
drag, startPoint x: 957, startPoint y: 424, endPoint x: 1041, endPoint y: 423, distance: 84.0
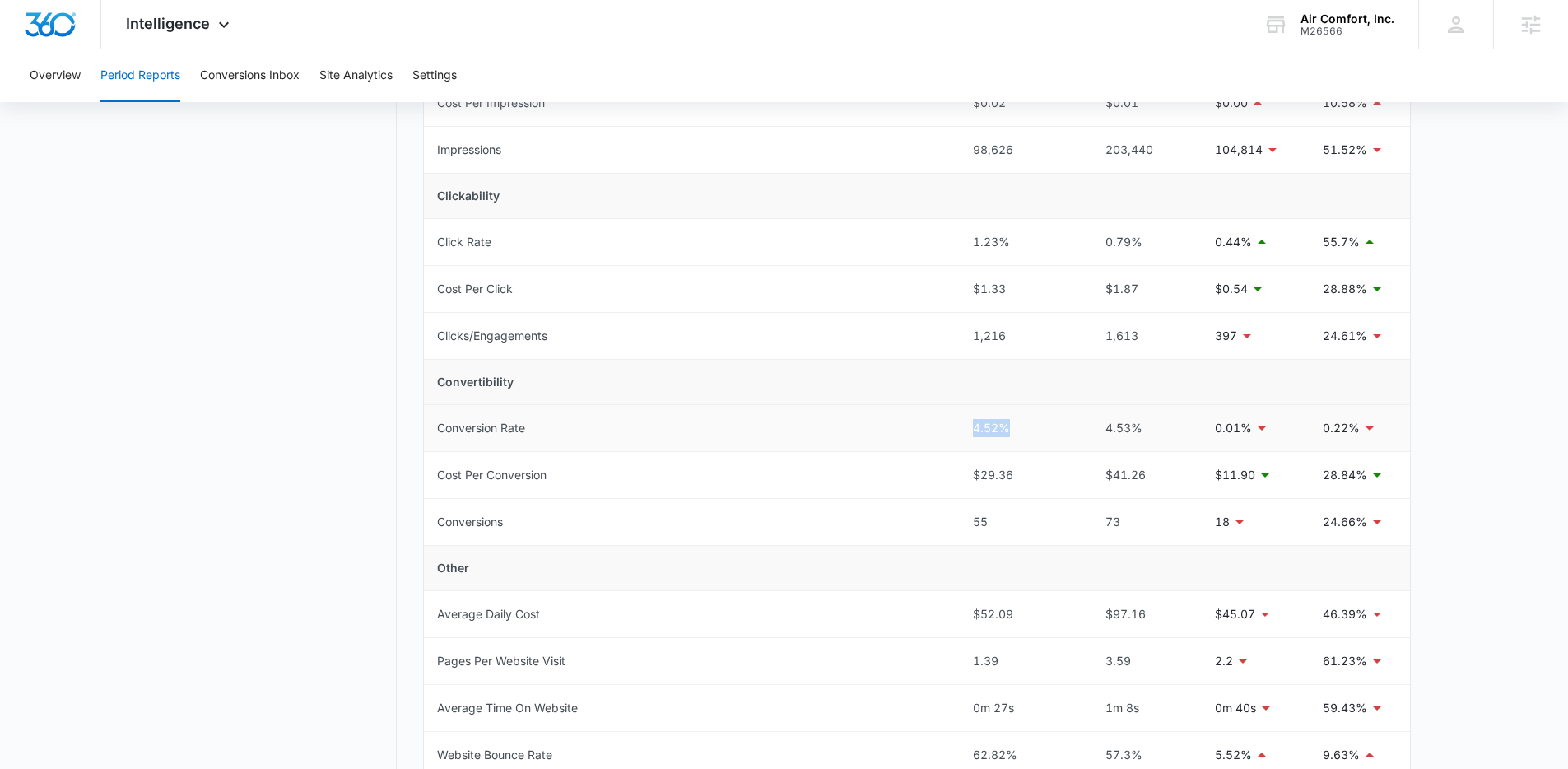
click at [1041, 423] on tr "Conversion Rate 4.52% 4.53% 0.01% 0.22%" at bounding box center [917, 429] width 986 height 47
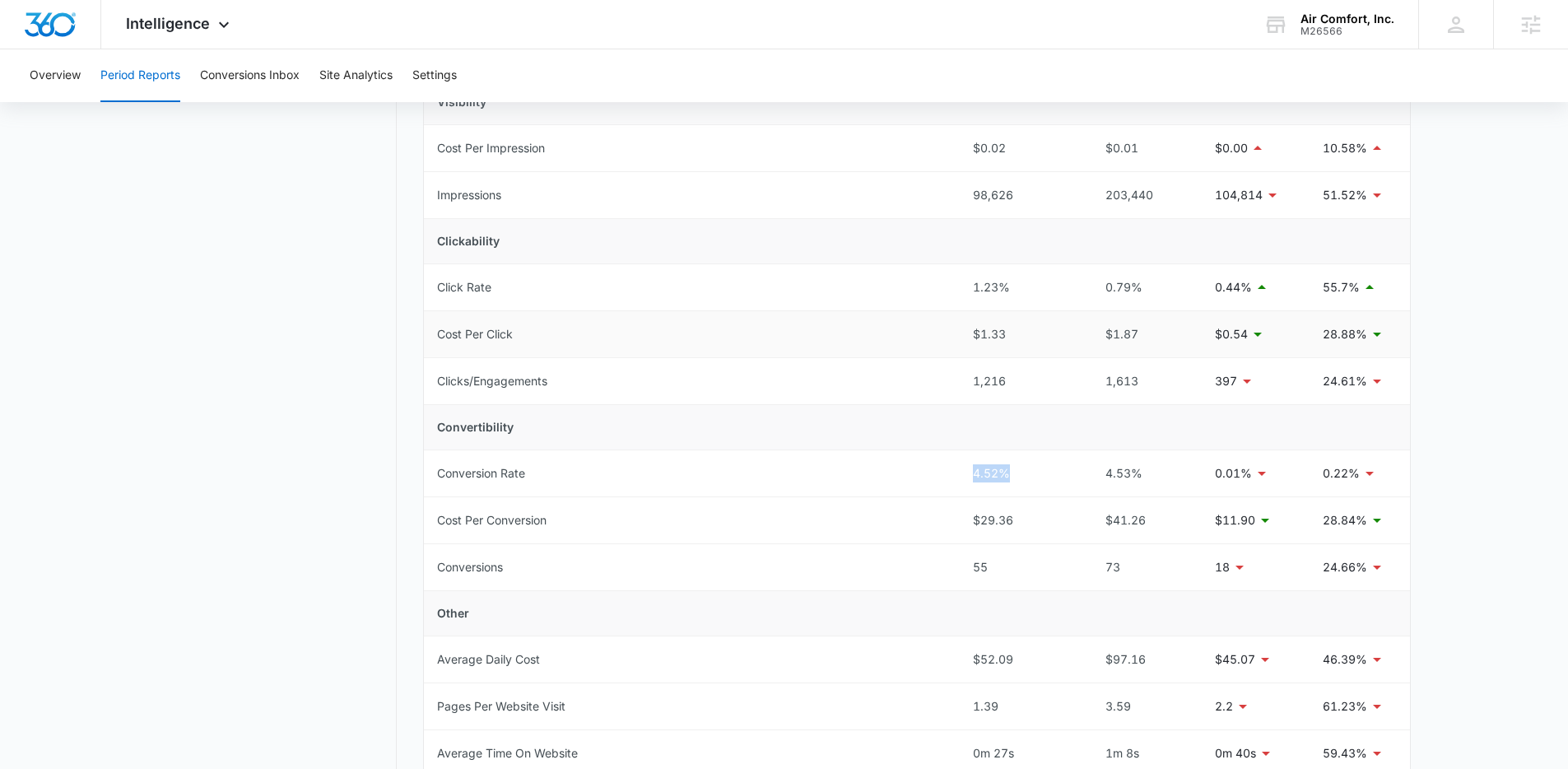
scroll to position [333, 0]
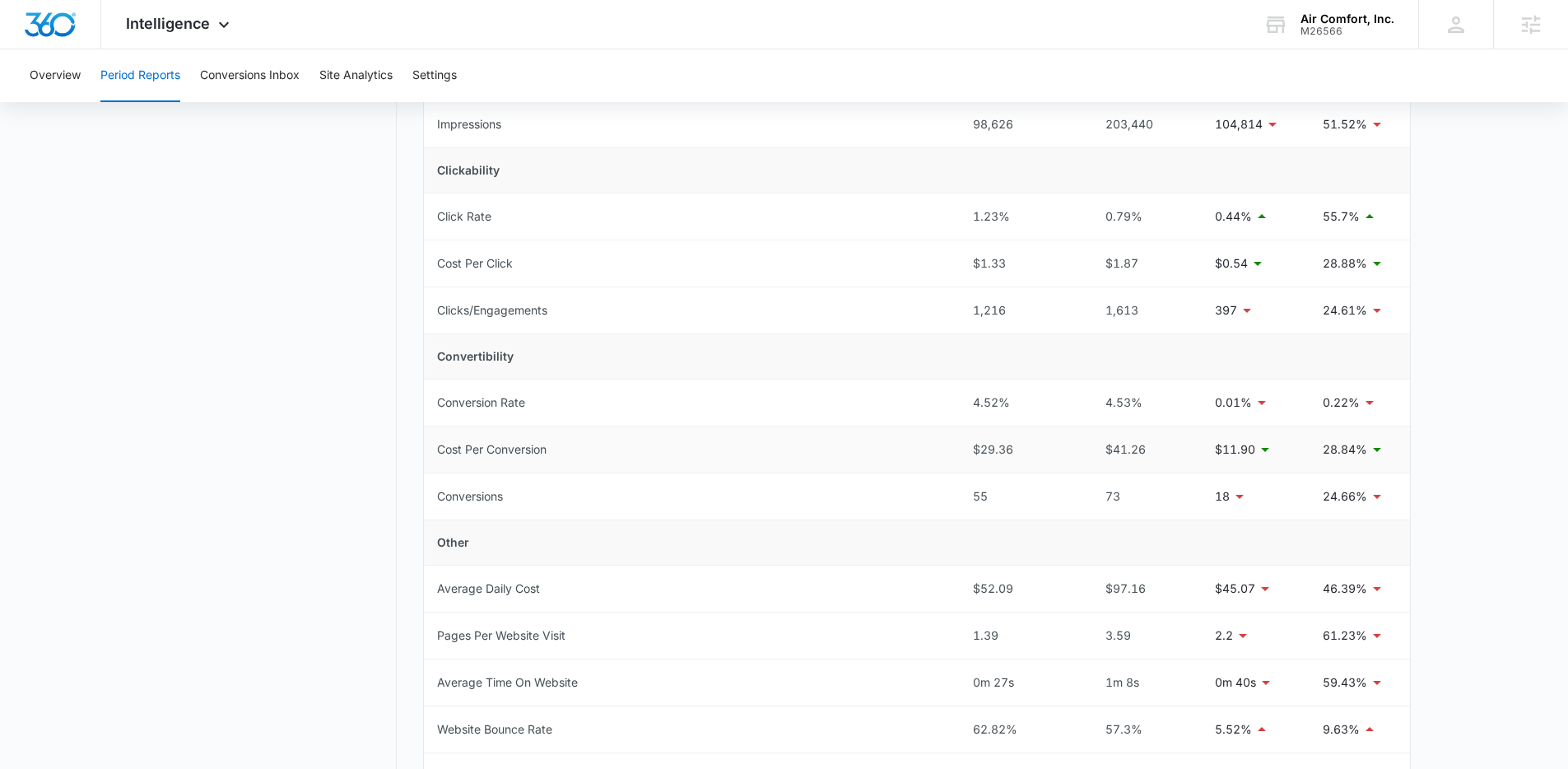
click at [1007, 455] on div "$29.36" at bounding box center [1020, 449] width 95 height 18
drag, startPoint x: 1018, startPoint y: 448, endPoint x: 946, endPoint y: 455, distance: 72.3
click at [946, 455] on tr "Cost Per Conversion $29.36 $41.26 $11.90 28.84%" at bounding box center [917, 450] width 986 height 47
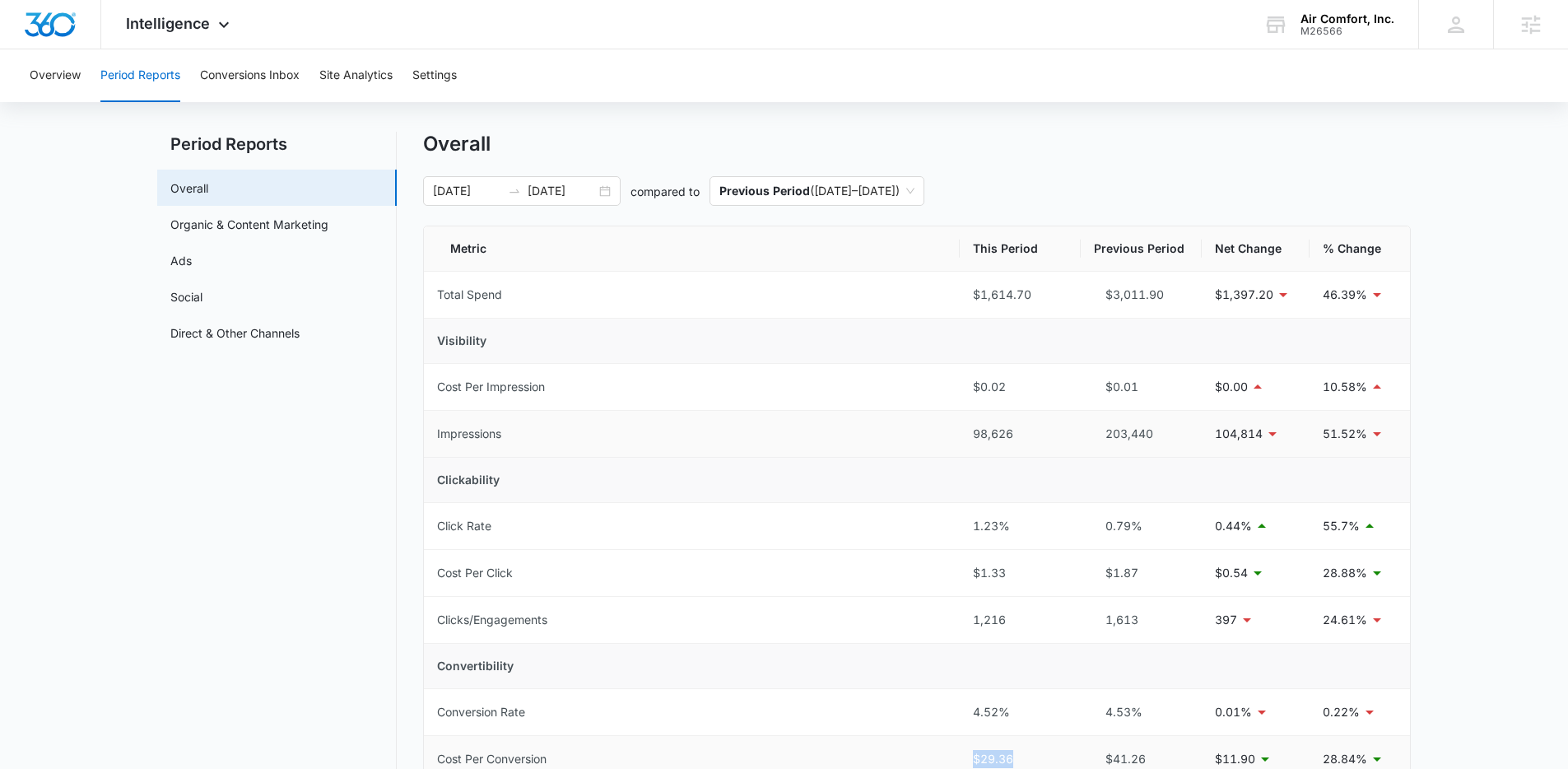
scroll to position [24, 0]
drag, startPoint x: 965, startPoint y: 293, endPoint x: 1036, endPoint y: 291, distance: 71.0
click at [1036, 291] on td "$1,614.70" at bounding box center [1020, 294] width 121 height 47
drag, startPoint x: 1114, startPoint y: 296, endPoint x: 1203, endPoint y: 296, distance: 89.0
click at [1203, 296] on tr "Total Spend $1,614.70 $3,011.90 $1,397.20 46.39%" at bounding box center [917, 294] width 986 height 47
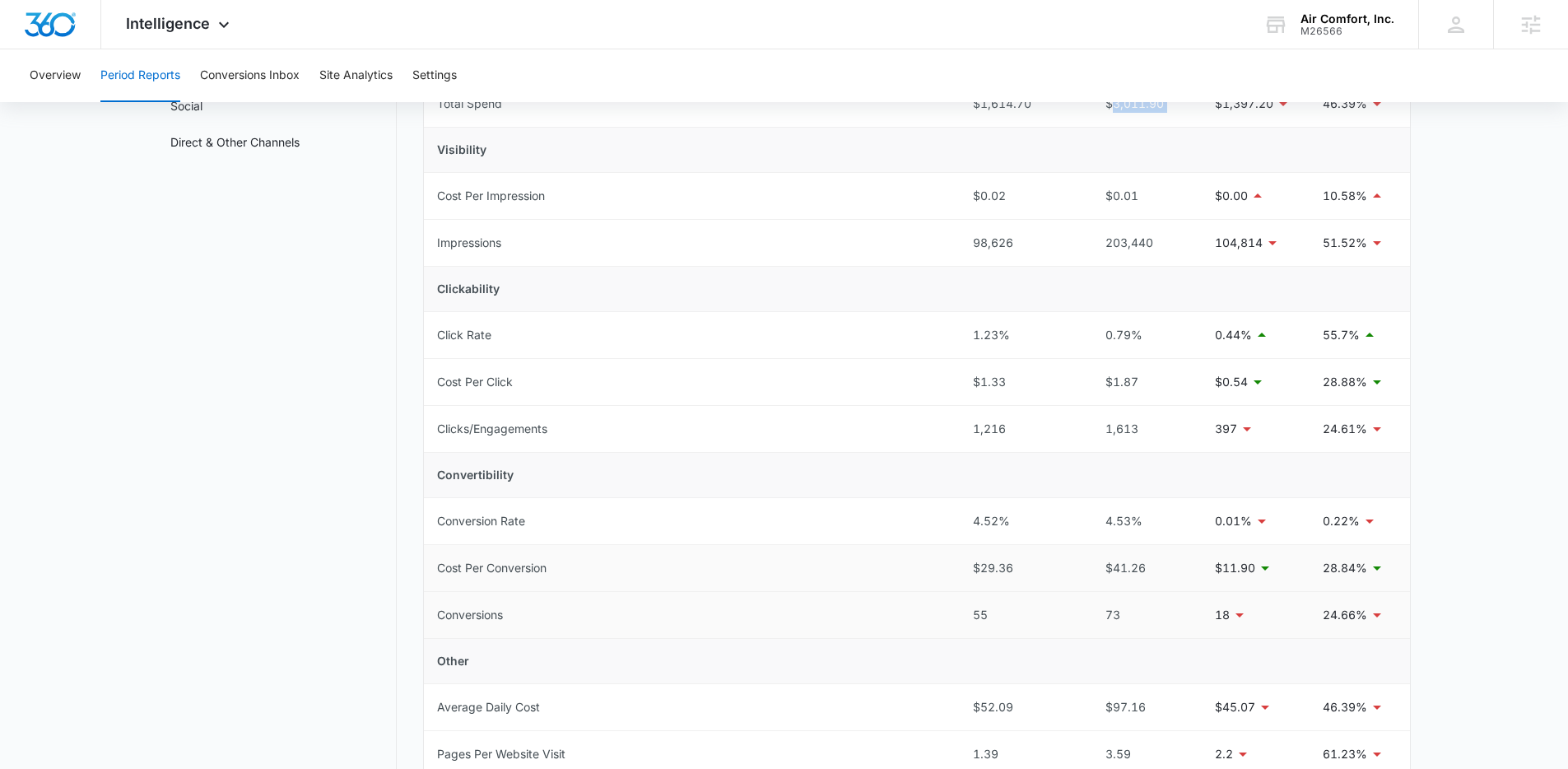
scroll to position [230, 0]
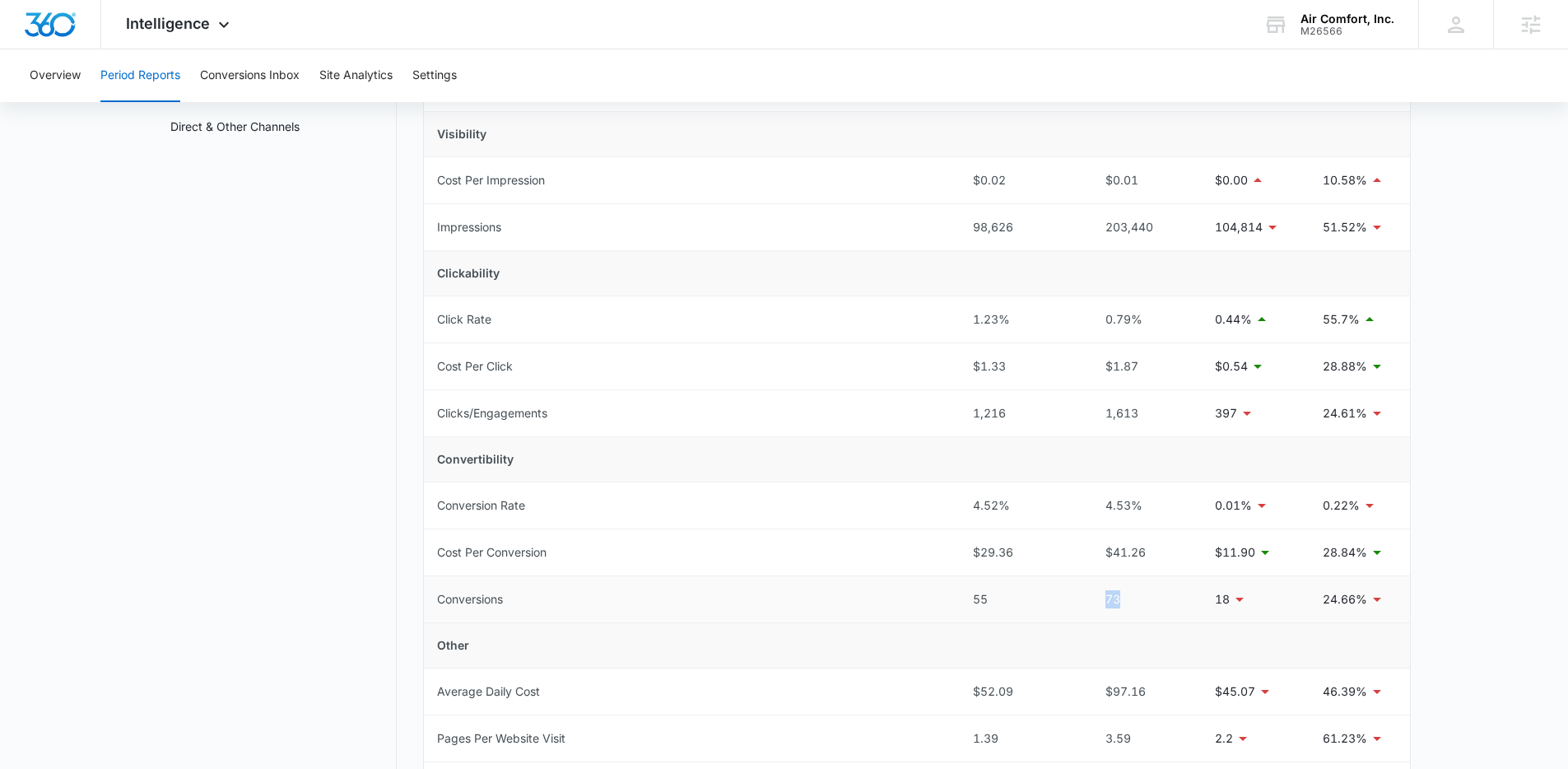
drag, startPoint x: 1131, startPoint y: 599, endPoint x: 1073, endPoint y: 600, distance: 58.0
click at [1073, 600] on tr "Conversions 55 73 18 24.66%" at bounding box center [917, 600] width 986 height 47
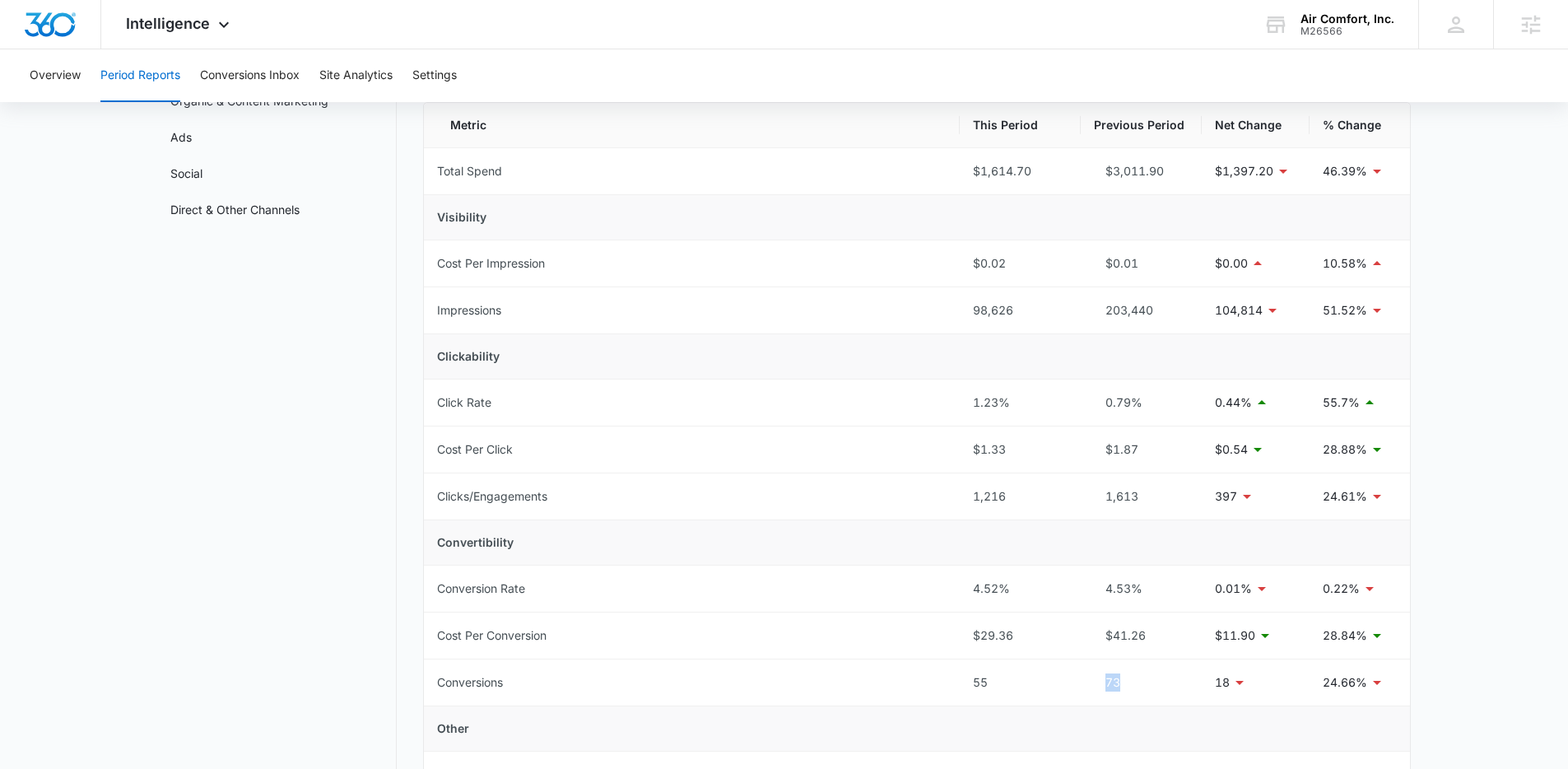
scroll to position [303, 0]
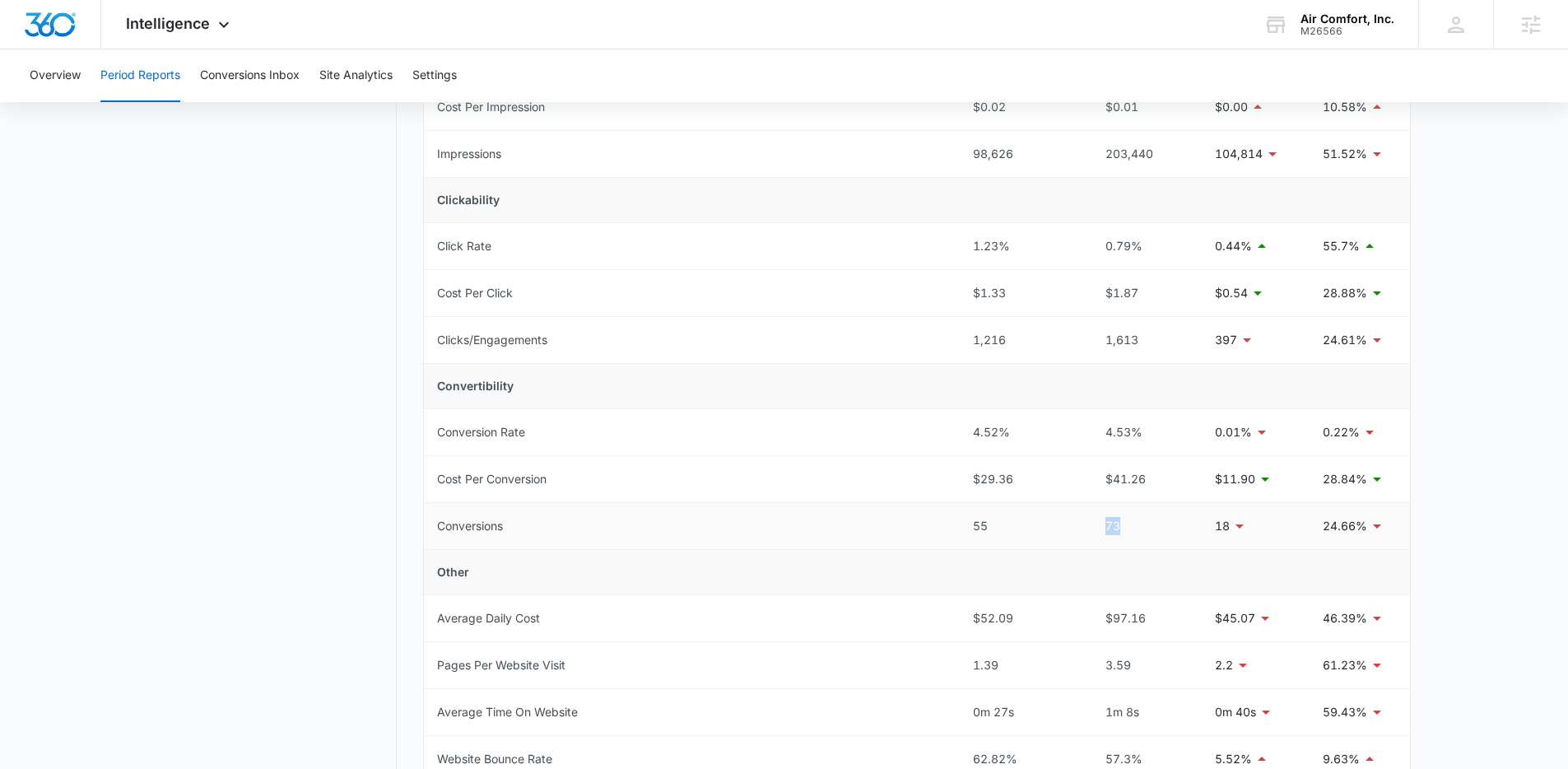
click at [1136, 527] on div "73" at bounding box center [1141, 527] width 95 height 18
drag, startPoint x: 1134, startPoint y: 527, endPoint x: 1104, endPoint y: 528, distance: 30.0
click at [1104, 528] on div "73" at bounding box center [1141, 527] width 95 height 18
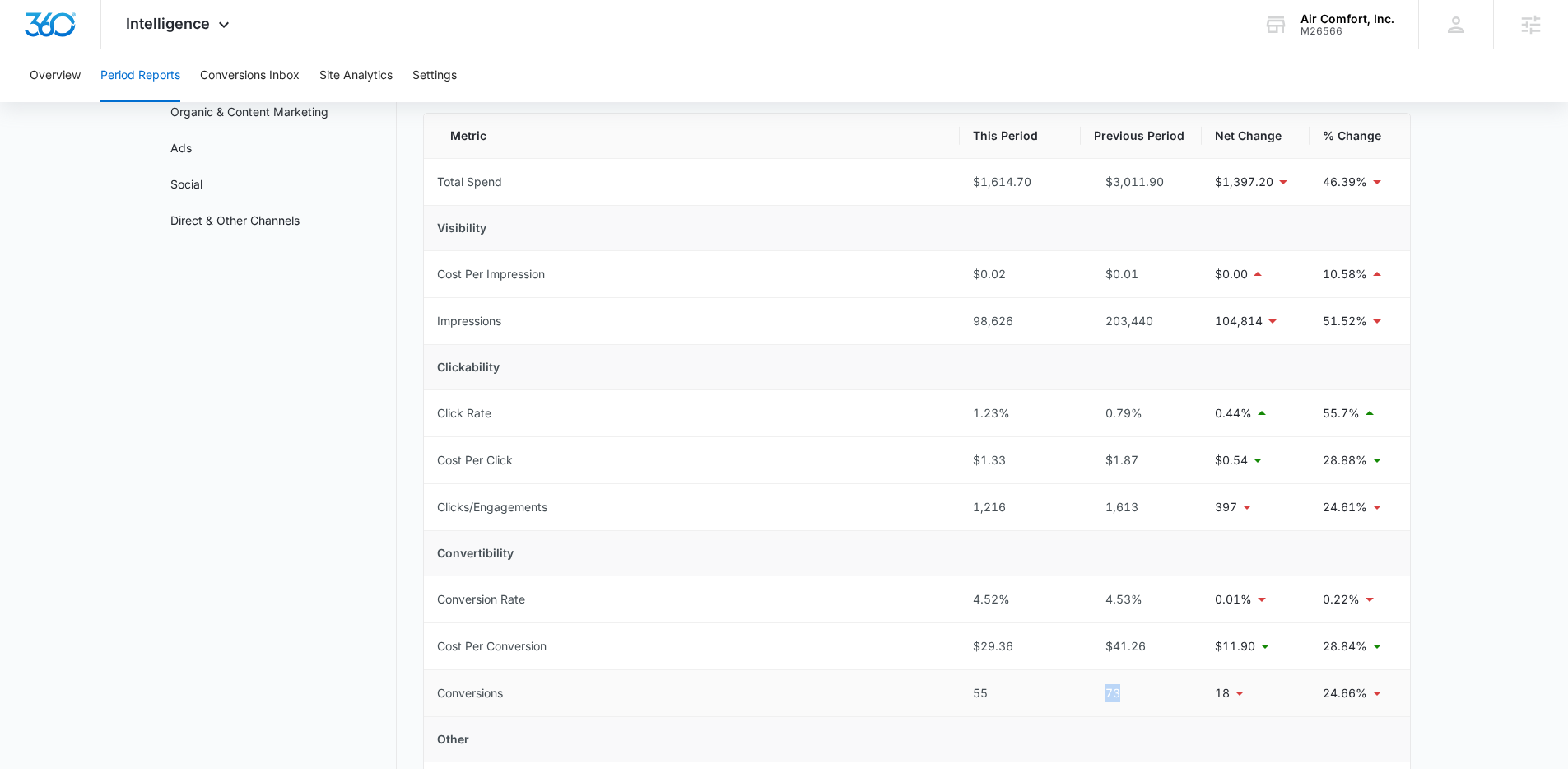
scroll to position [0, 0]
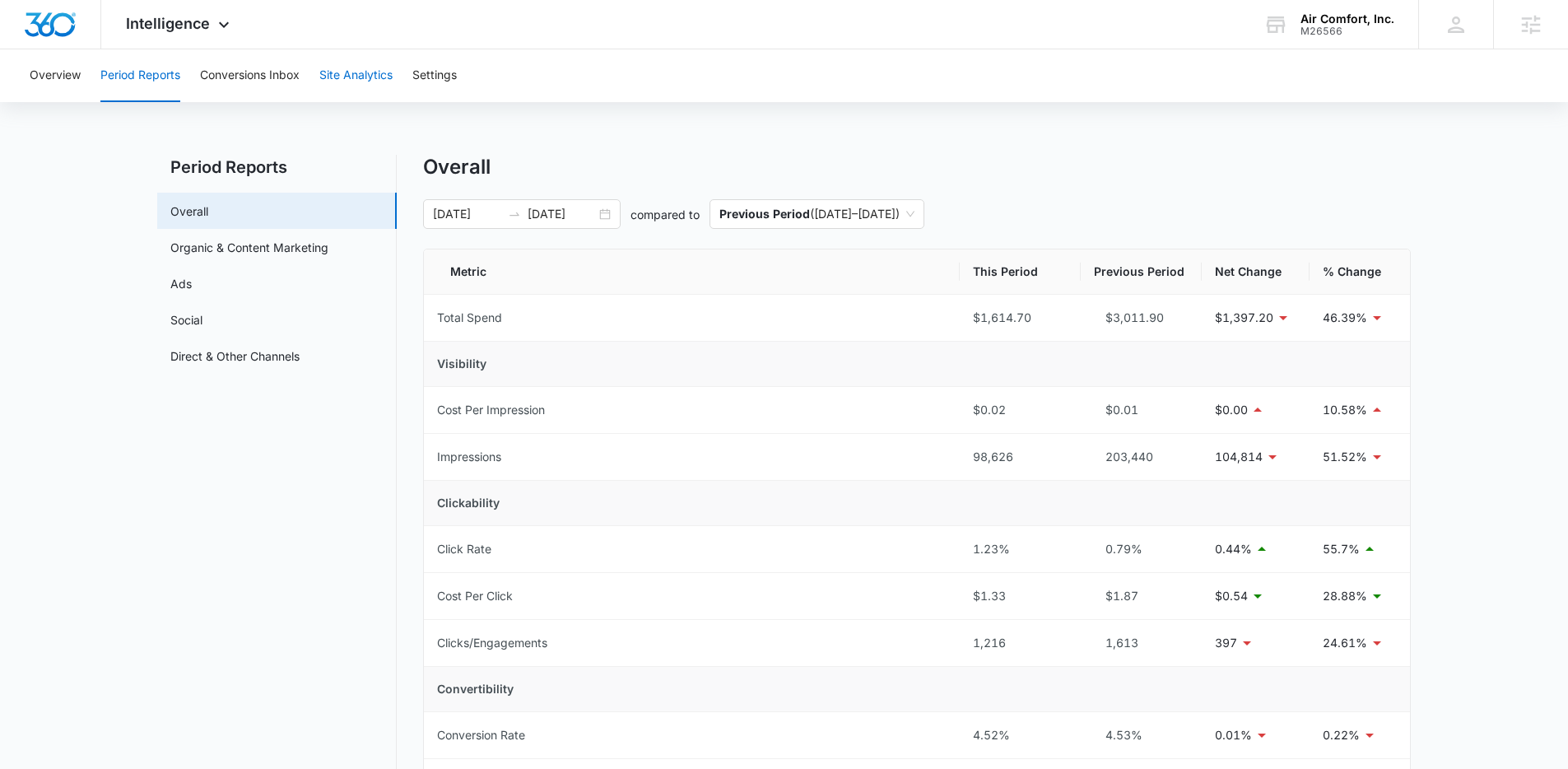
click at [365, 79] on button "Site Analytics" at bounding box center [356, 75] width 73 height 52
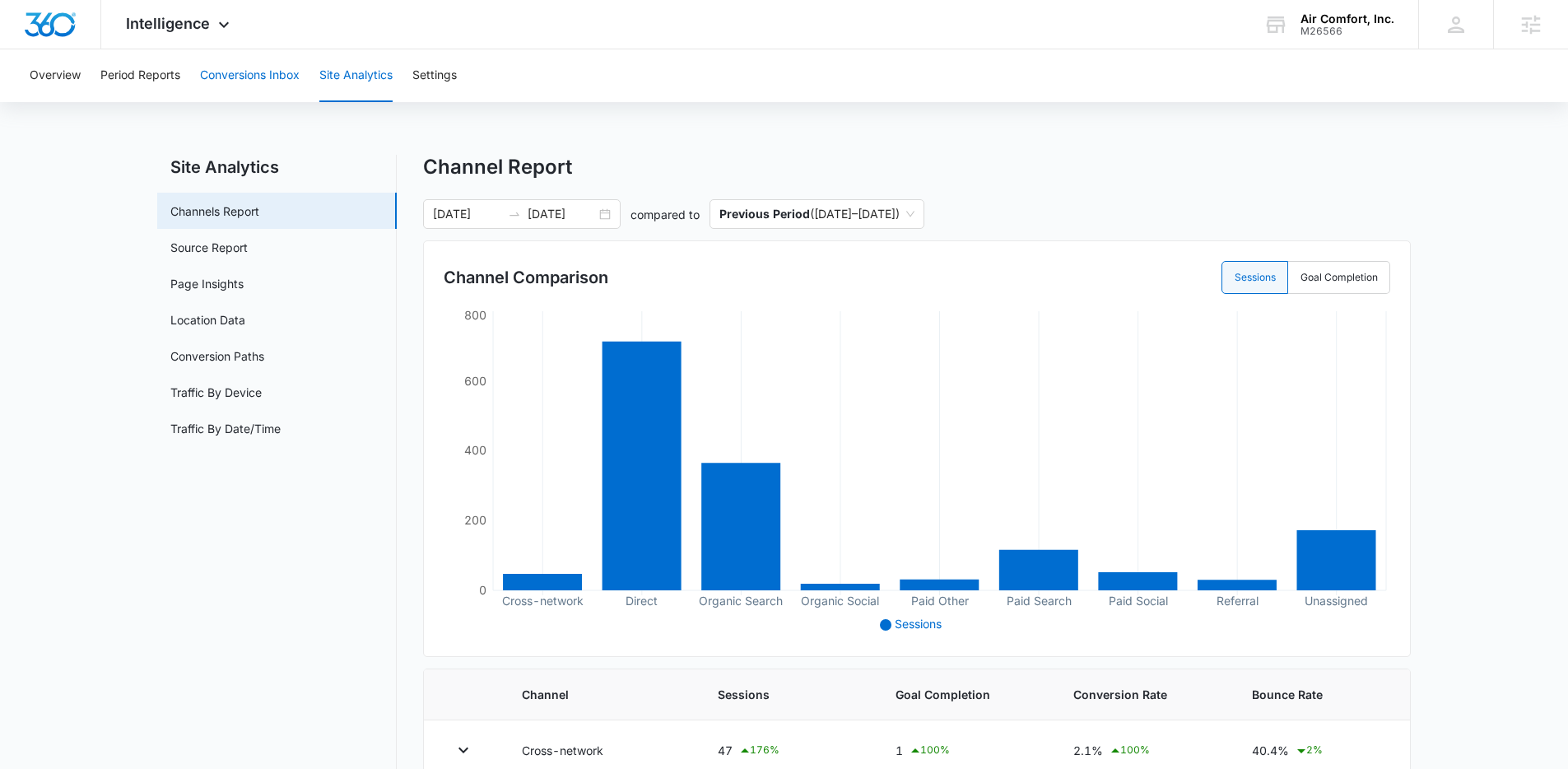
click at [252, 81] on button "Conversions Inbox" at bounding box center [250, 75] width 100 height 52
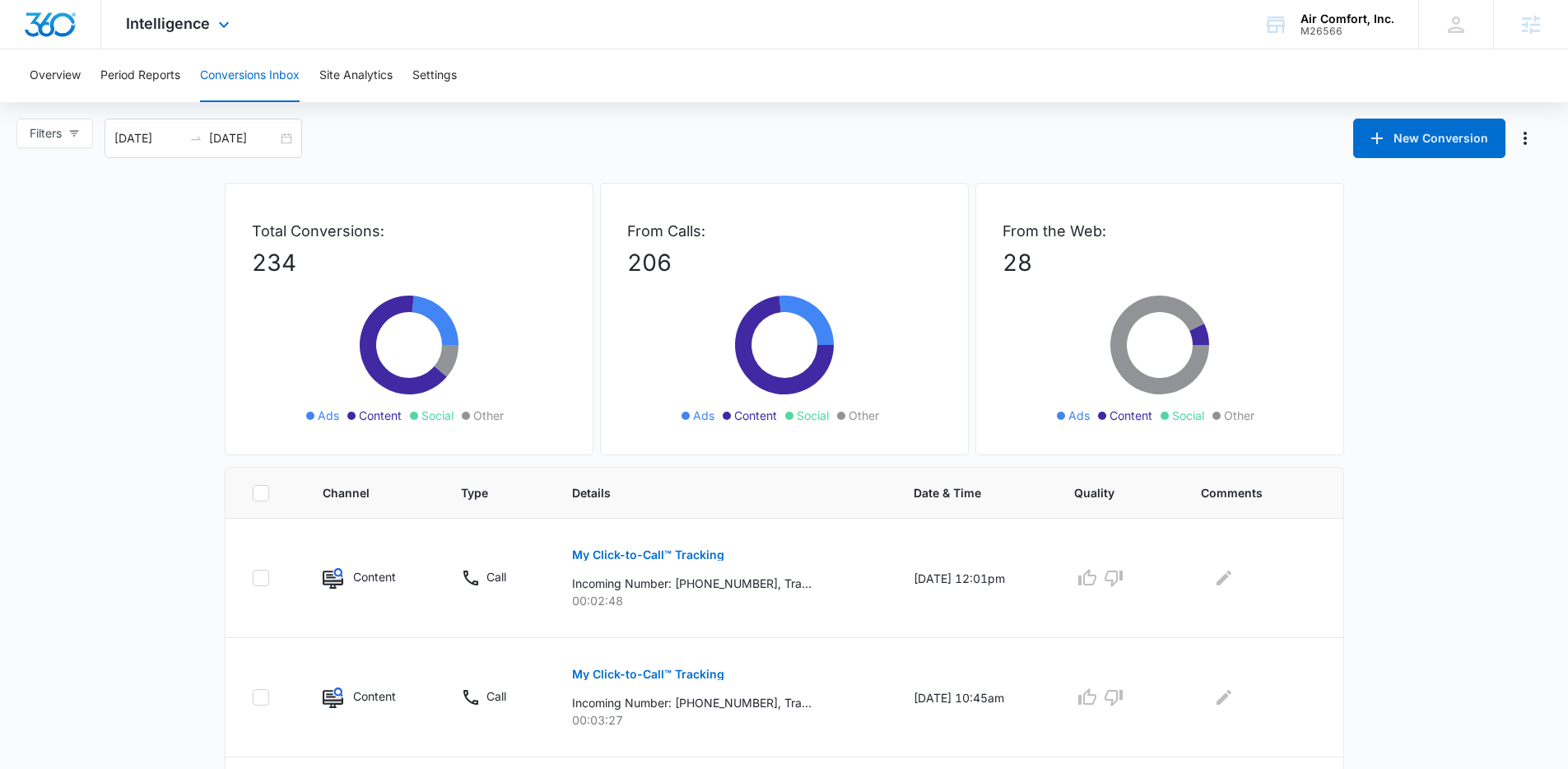
click at [859, 42] on div "Intelligence Apps Reputation Websites Forms CRM Email Social Shop Content Ads I…" at bounding box center [784, 24] width 1568 height 49
